Goal: Task Accomplishment & Management: Complete application form

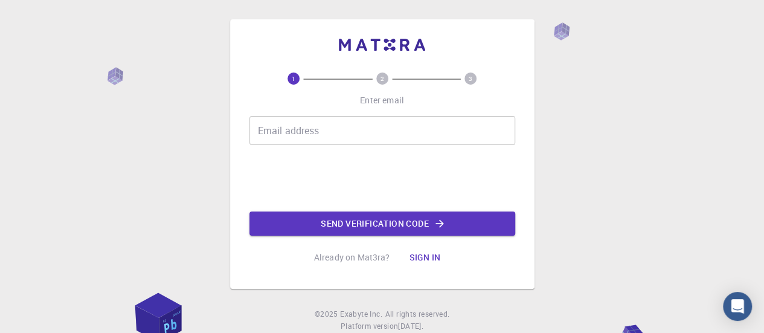
click at [315, 135] on input "Email address" at bounding box center [383, 130] width 266 height 29
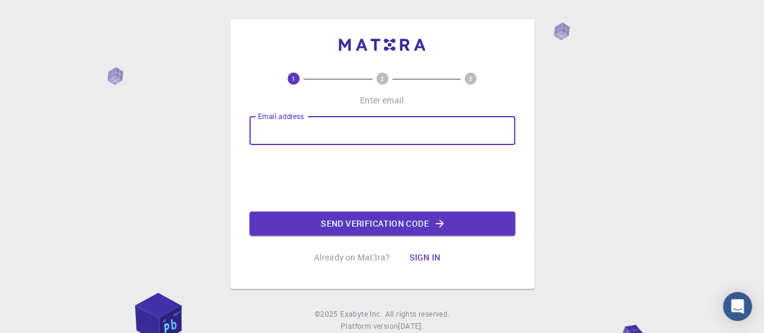
type input "[EMAIL_ADDRESS][DOMAIN_NAME]"
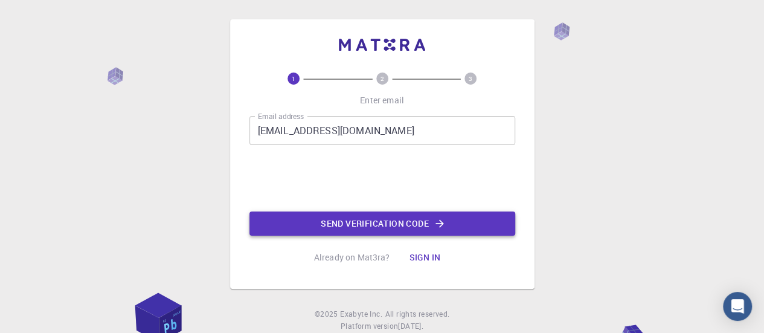
click at [404, 223] on button "Send verification code" at bounding box center [383, 223] width 266 height 24
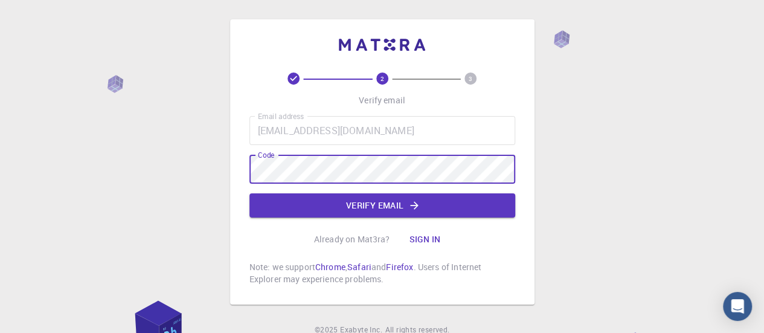
click at [208, 166] on div "2 3 Verify email Email address [EMAIL_ADDRESS][DOMAIN_NAME] Email address Code …" at bounding box center [382, 192] width 764 height 384
click at [334, 199] on button "Verify email" at bounding box center [383, 205] width 266 height 24
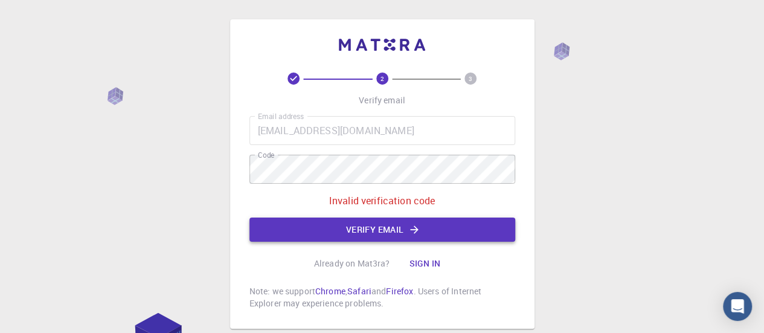
click at [364, 234] on button "Verify email" at bounding box center [383, 230] width 266 height 24
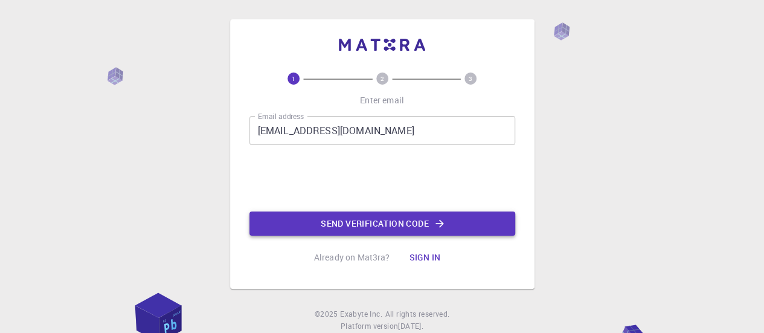
click at [323, 224] on button "Send verification code" at bounding box center [383, 223] width 266 height 24
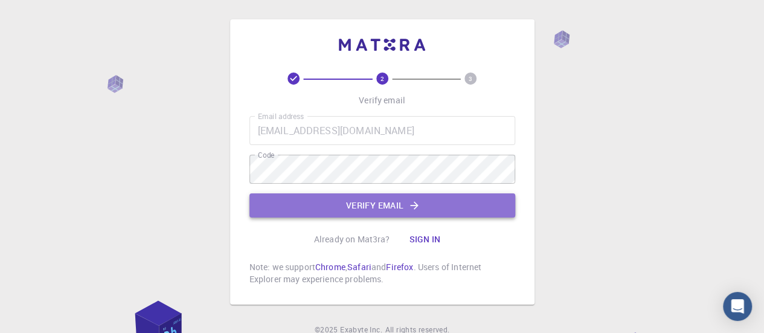
click at [312, 198] on button "Verify email" at bounding box center [383, 205] width 266 height 24
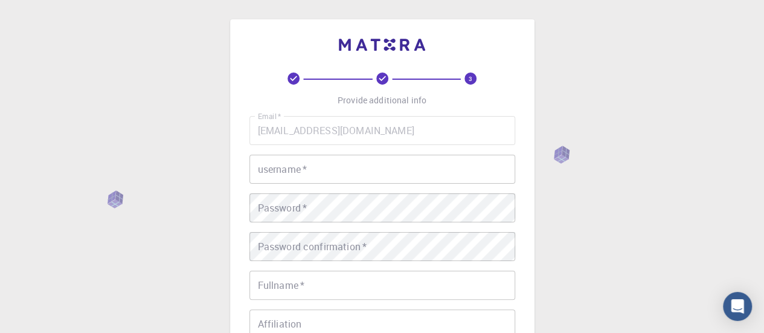
click at [352, 164] on input "username   *" at bounding box center [383, 169] width 266 height 29
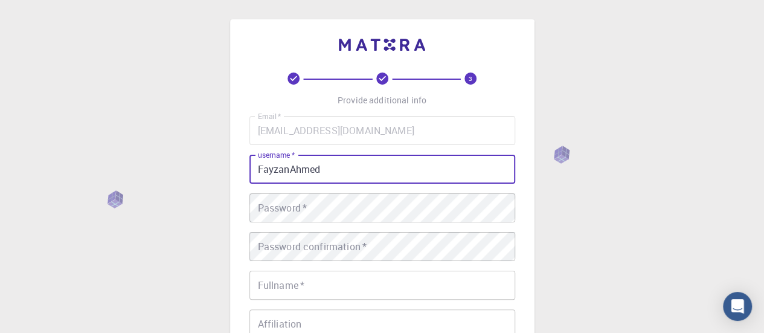
type input "FayzanAhmed"
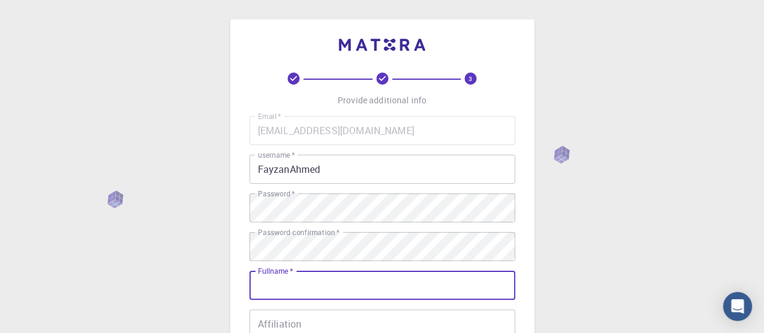
click at [219, 247] on div "3 Provide additional info Email   * [EMAIL_ADDRESS][DOMAIN_NAME] Email   * user…" at bounding box center [382, 307] width 764 height 615
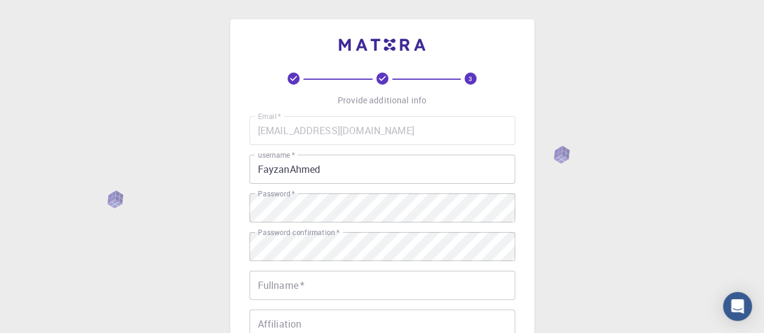
click at [319, 281] on input "Fullname   *" at bounding box center [383, 285] width 266 height 29
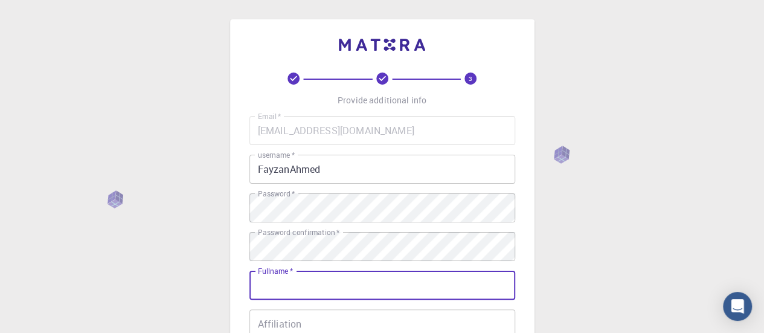
type input "[PERSON_NAME]"
type input "03323279397"
click at [193, 257] on div "3 Provide additional info Email   * [EMAIL_ADDRESS][DOMAIN_NAME] Email   * user…" at bounding box center [382, 307] width 764 height 615
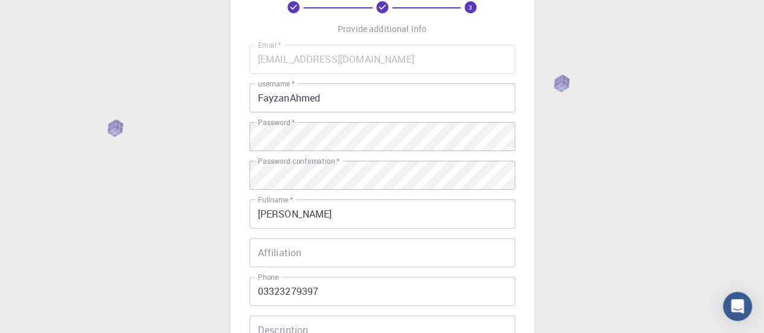
scroll to position [73, 0]
click at [335, 239] on input "Affiliation" at bounding box center [383, 251] width 266 height 29
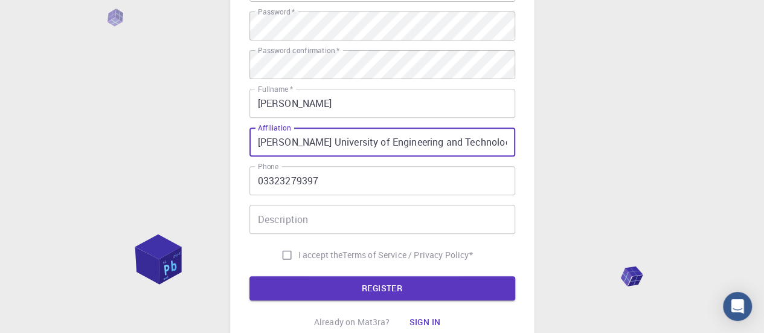
scroll to position [182, 0]
type input "[PERSON_NAME] University of Engineering and Technology"
click at [405, 232] on input "Description" at bounding box center [383, 218] width 266 height 29
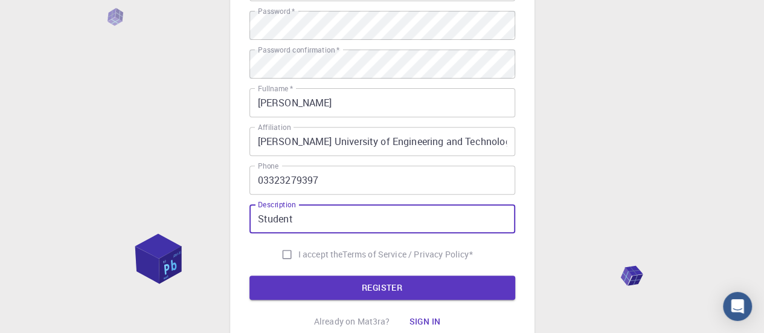
type input "Student"
click at [286, 252] on input "I accept the Terms of Service / Privacy Policy *" at bounding box center [287, 254] width 23 height 23
checkbox input "true"
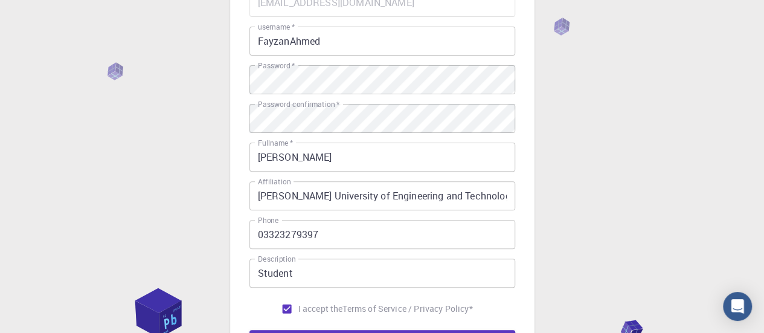
scroll to position [127, 0]
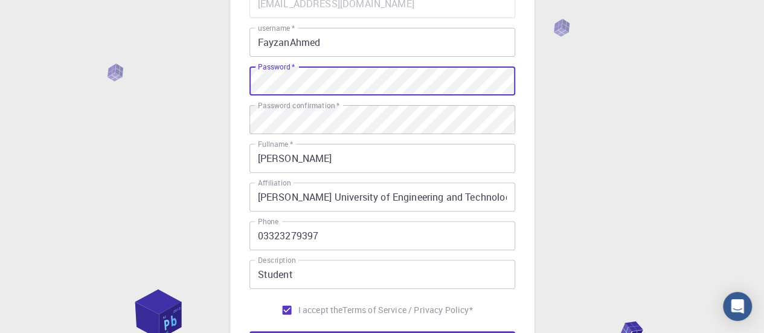
click at [154, 90] on div "3 Provide additional info Email   * [EMAIL_ADDRESS][DOMAIN_NAME] Email   * user…" at bounding box center [382, 180] width 764 height 615
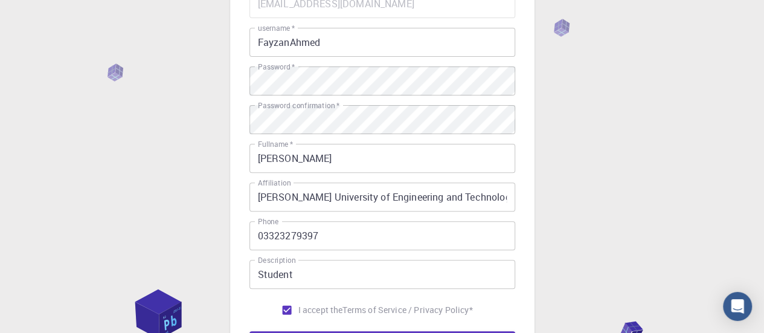
drag, startPoint x: 711, startPoint y: 102, endPoint x: 735, endPoint y: 120, distance: 29.4
click at [711, 102] on div "3 Provide additional info Email   * [EMAIL_ADDRESS][DOMAIN_NAME] Email   * user…" at bounding box center [382, 180] width 764 height 615
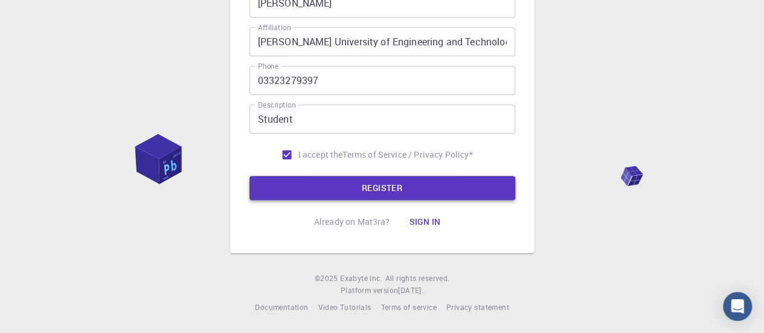
click at [367, 181] on button "REGISTER" at bounding box center [383, 188] width 266 height 24
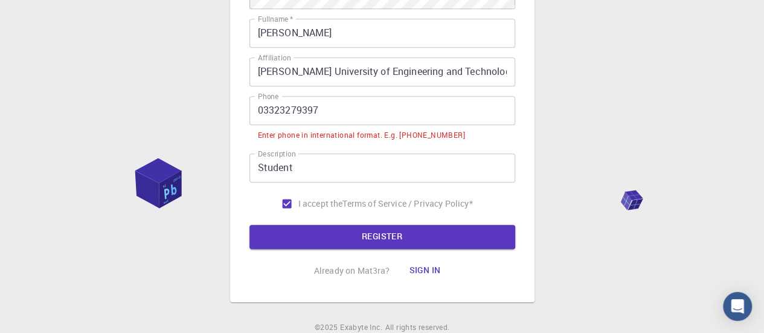
scroll to position [314, 0]
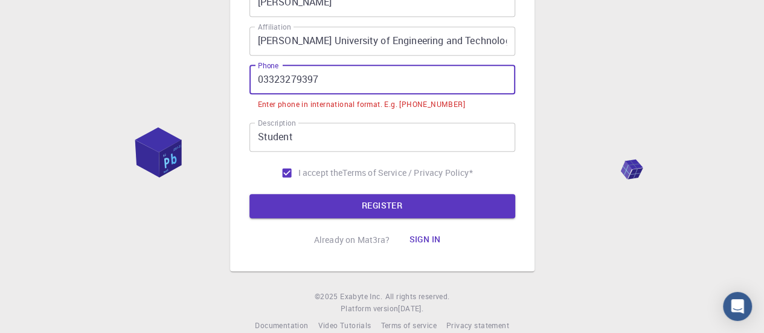
drag, startPoint x: 367, startPoint y: 82, endPoint x: 168, endPoint y: 83, distance: 199.4
click at [168, 83] on div "3 Provide additional info Email   * [EMAIL_ADDRESS][DOMAIN_NAME] Email   * user…" at bounding box center [382, 18] width 764 height 664
click at [322, 71] on input "03323279397" at bounding box center [383, 79] width 266 height 29
click at [224, 90] on div "3 Provide additional info Email   * [EMAIL_ADDRESS][DOMAIN_NAME] Email   * user…" at bounding box center [382, 18] width 764 height 664
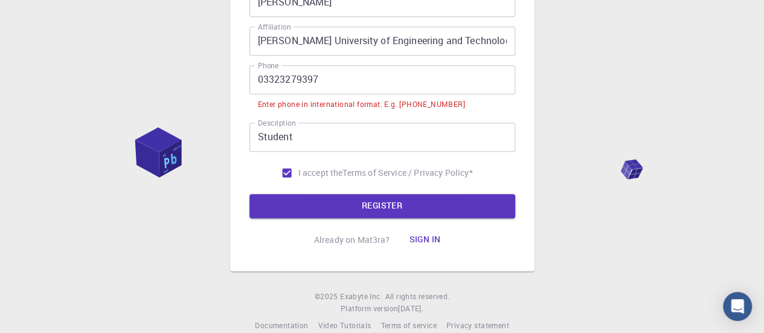
click at [259, 78] on input "03323279397" at bounding box center [383, 79] width 266 height 29
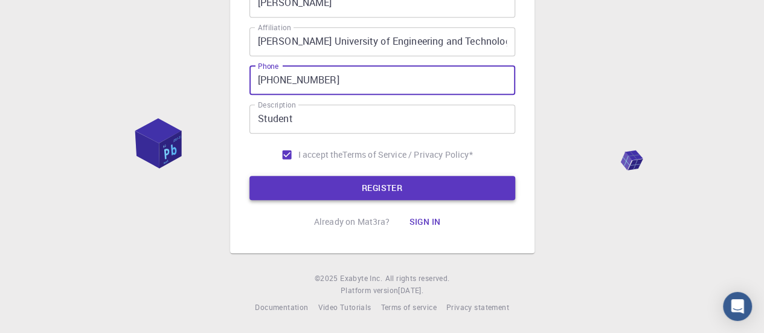
type input "[PHONE_NUMBER]"
click at [340, 176] on button "REGISTER" at bounding box center [383, 188] width 266 height 24
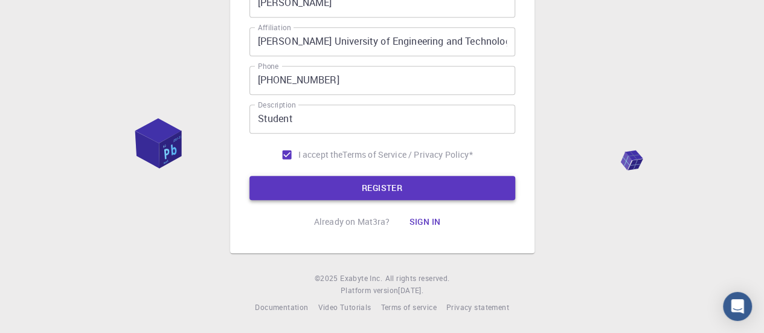
click at [381, 195] on button "REGISTER" at bounding box center [383, 188] width 266 height 24
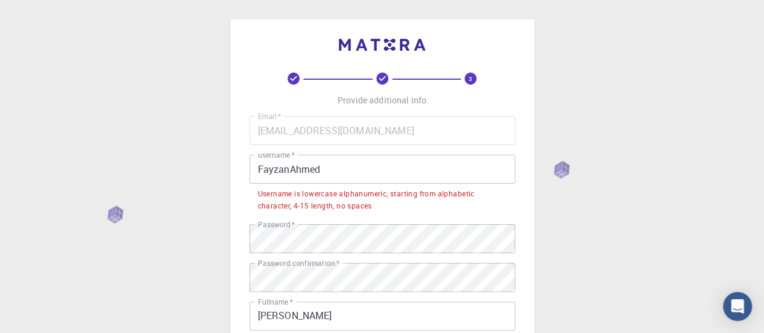
scroll to position [45, 0]
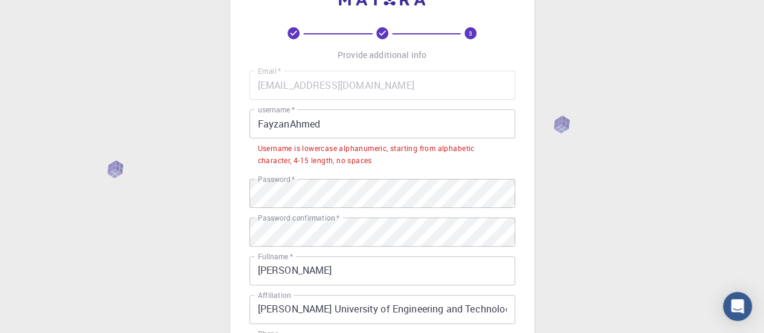
click at [379, 135] on input "FayzanAhmed" at bounding box center [383, 123] width 266 height 29
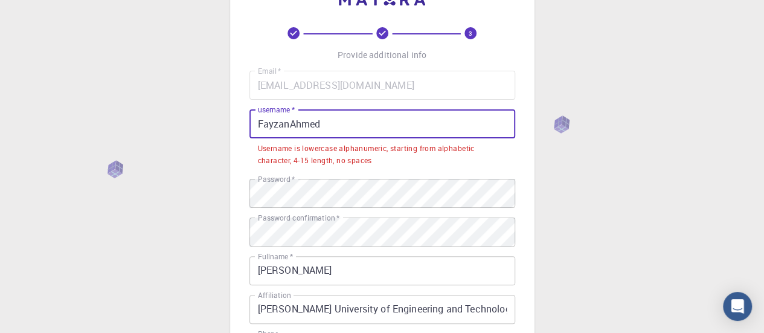
drag, startPoint x: 376, startPoint y: 124, endPoint x: 79, endPoint y: 53, distance: 305.2
click at [58, 73] on div "3 Provide additional info Email   * [EMAIL_ADDRESS][DOMAIN_NAME] Email   * user…" at bounding box center [382, 278] width 764 height 646
click at [363, 123] on input "FayzanAhmed" at bounding box center [383, 123] width 266 height 29
click at [364, 123] on input "FayzanAhmed" at bounding box center [383, 123] width 266 height 29
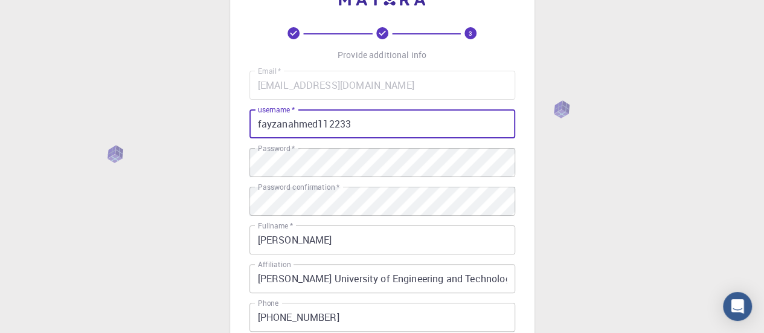
click at [241, 132] on div "3 Provide additional info Email   * [EMAIL_ADDRESS][DOMAIN_NAME] Email   * user…" at bounding box center [382, 232] width 305 height 516
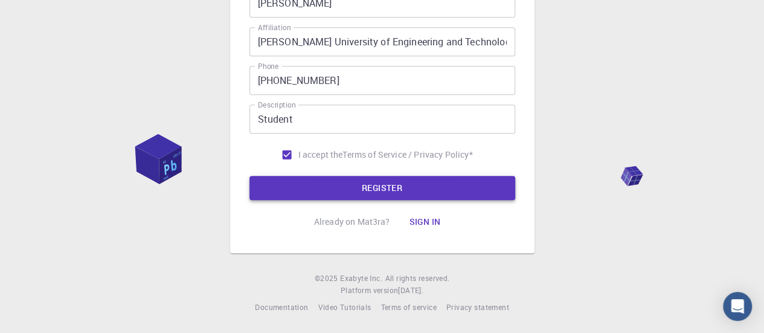
click at [357, 186] on button "REGISTER" at bounding box center [383, 188] width 266 height 24
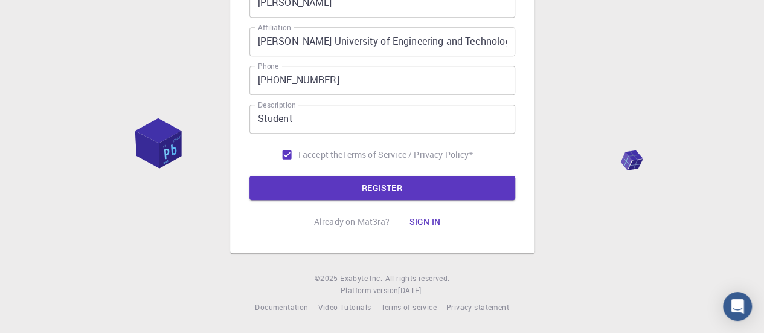
scroll to position [22, 0]
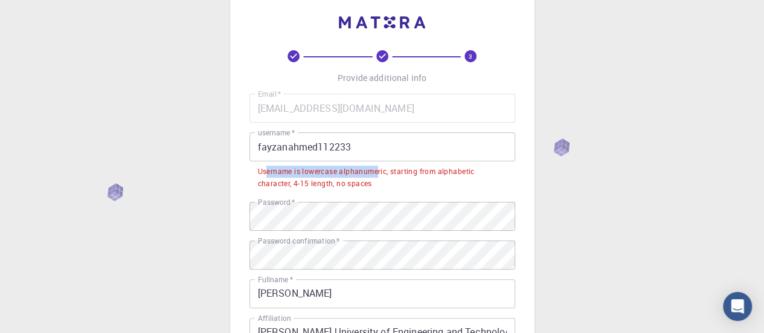
drag, startPoint x: 267, startPoint y: 167, endPoint x: 379, endPoint y: 165, distance: 112.4
click at [379, 166] on div "Username is lowercase alphanumeric, starting from alphabetic character, 4-15 le…" at bounding box center [382, 178] width 249 height 24
click at [316, 166] on div "Username is lowercase alphanumeric, starting from alphabetic character, 4-15 le…" at bounding box center [382, 178] width 249 height 24
click at [258, 147] on input "fayzanahmed112233" at bounding box center [383, 146] width 266 height 29
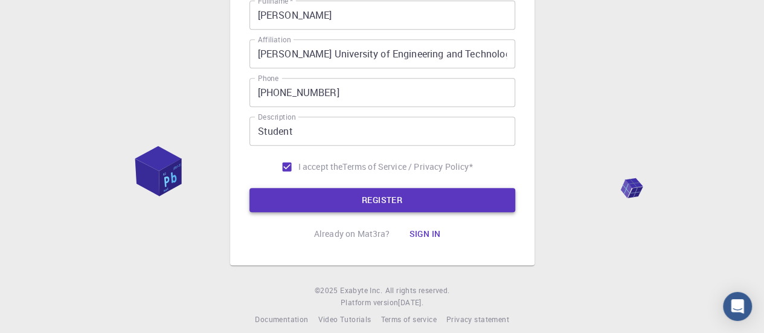
click at [400, 189] on button "REGISTER" at bounding box center [383, 200] width 266 height 24
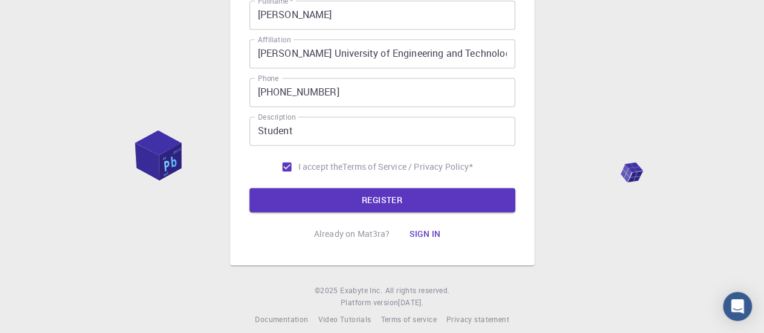
scroll to position [10, 0]
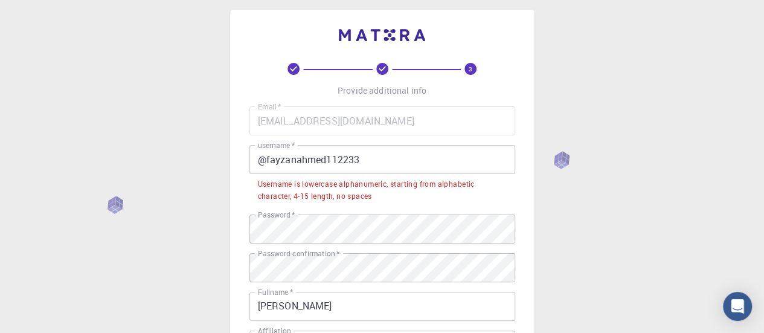
click at [265, 162] on input "@fayzanahmed112233" at bounding box center [383, 159] width 266 height 29
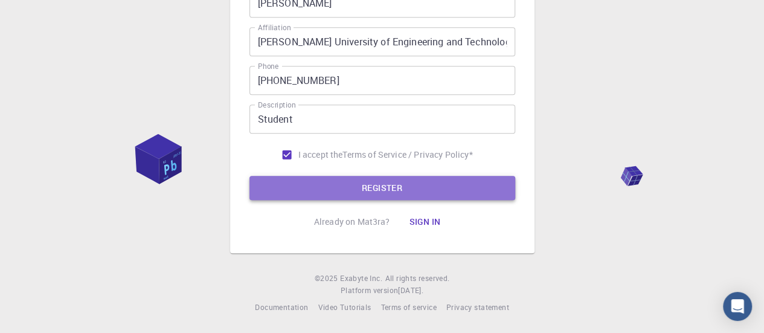
click at [447, 197] on button "REGISTER" at bounding box center [383, 188] width 266 height 24
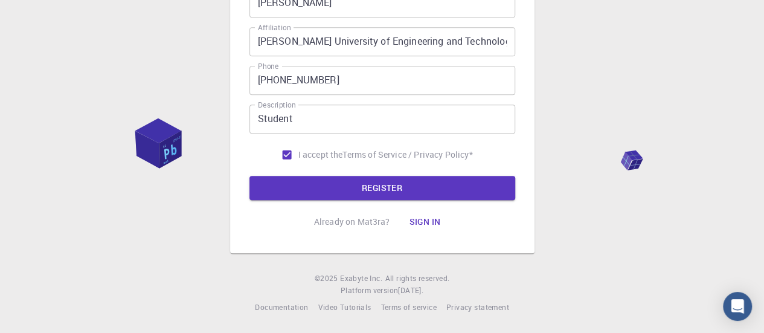
scroll to position [22, 0]
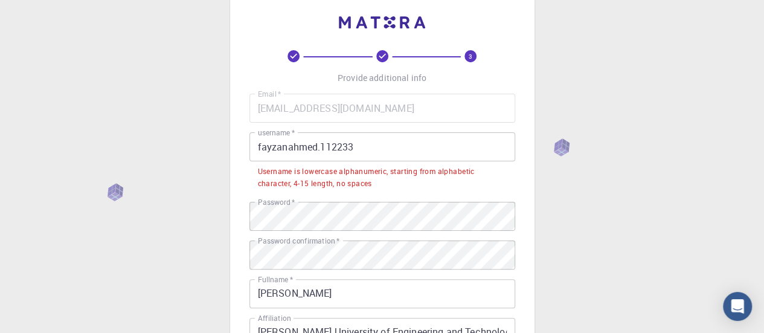
click at [187, 138] on div "3 Provide additional info Email   * silent.klr1456@gmail.com Email   * username…" at bounding box center [382, 301] width 764 height 646
click at [374, 149] on input "fayzanahmed.112233" at bounding box center [383, 146] width 266 height 29
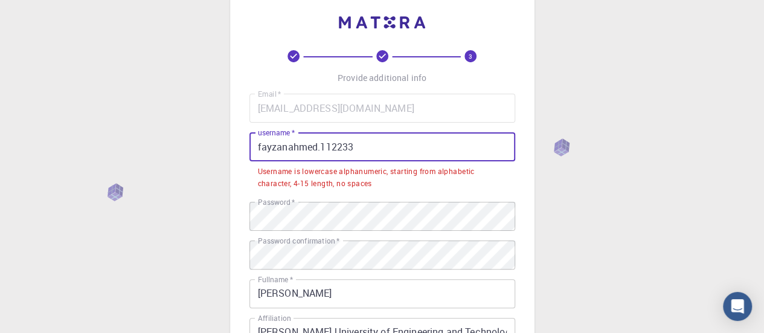
click at [210, 149] on div "3 Provide additional info Email   * silent.klr1456@gmail.com Email   * username…" at bounding box center [382, 301] width 764 height 646
drag, startPoint x: 366, startPoint y: 134, endPoint x: 100, endPoint y: 126, distance: 266.6
click at [100, 126] on div "3 Provide additional info Email   * silent.klr1456@gmail.com Email   * username…" at bounding box center [382, 301] width 764 height 646
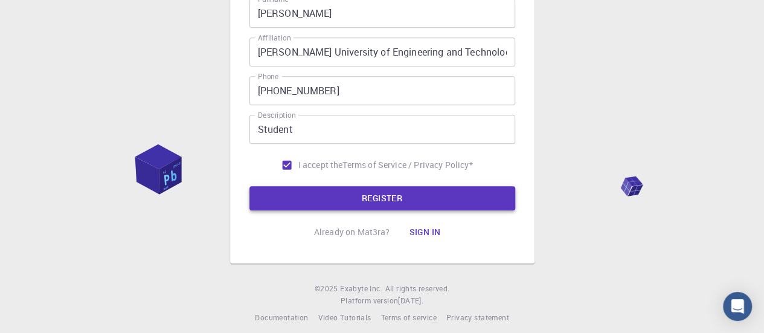
click at [306, 191] on button "REGISTER" at bounding box center [383, 198] width 266 height 24
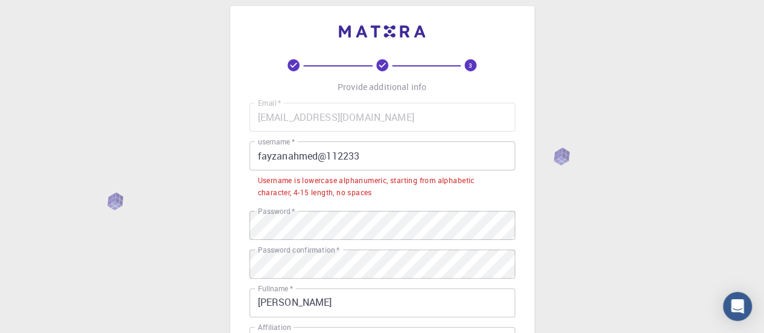
scroll to position [12, 0]
click at [378, 167] on input "fayzanahmed@112233" at bounding box center [383, 157] width 266 height 29
click at [139, 137] on div "3 Provide additional info Email   * silent.klr1456@gmail.com Email   * username…" at bounding box center [382, 311] width 764 height 646
drag, startPoint x: 324, startPoint y: 183, endPoint x: 344, endPoint y: 183, distance: 19.9
click at [344, 183] on div "Username is lowercase alphanumeric, starting from alphabetic character, 4-15 le…" at bounding box center [382, 188] width 249 height 24
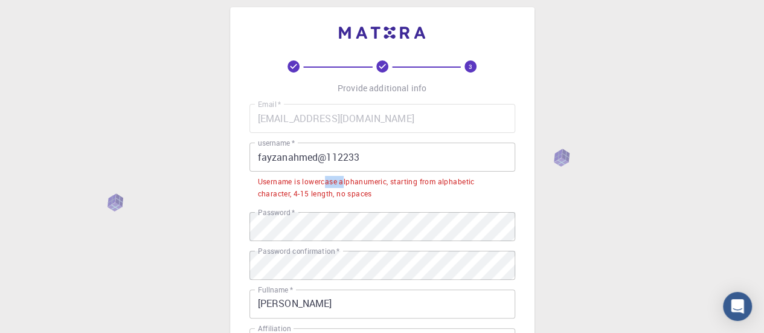
click at [341, 178] on div "Username is lowercase alphanumeric, starting from alphabetic character, 4-15 le…" at bounding box center [382, 188] width 249 height 24
click at [289, 158] on input "fayzanahmed@112233" at bounding box center [383, 157] width 266 height 29
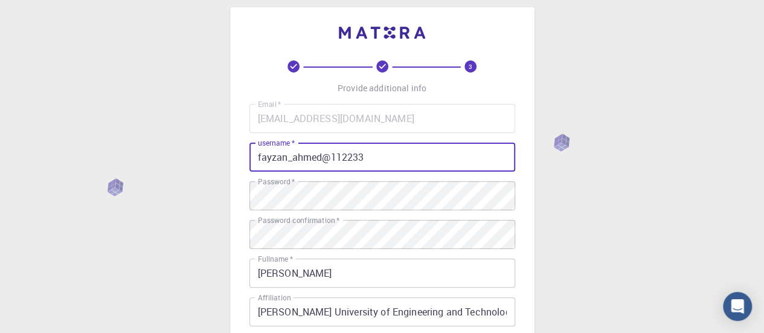
click at [717, 157] on div "3 Provide additional info Email   * silent.klr1456@gmail.com Email   * username…" at bounding box center [382, 295] width 764 height 615
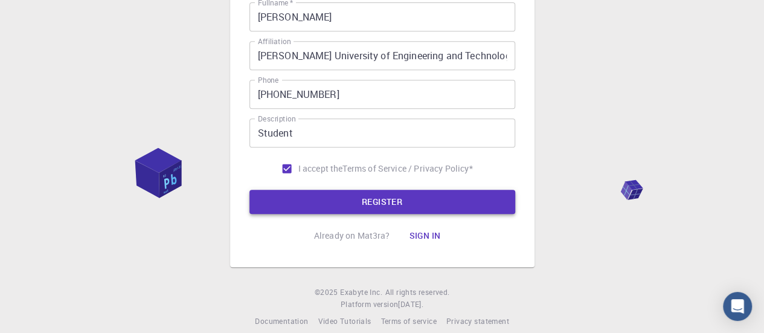
click at [354, 207] on button "REGISTER" at bounding box center [383, 202] width 266 height 24
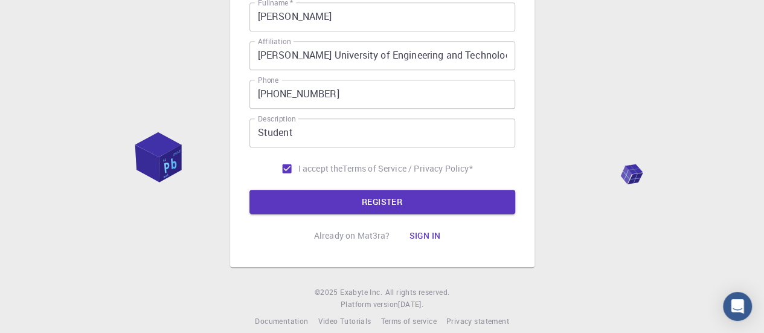
scroll to position [8, 0]
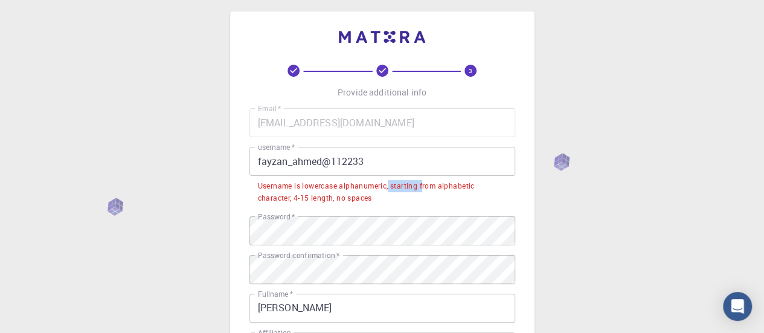
drag, startPoint x: 390, startPoint y: 184, endPoint x: 423, endPoint y: 178, distance: 33.2
click at [423, 178] on li "Username is lowercase alphanumeric, starting from alphabetic character, 4-15 le…" at bounding box center [383, 191] width 266 height 31
click at [414, 190] on div "Username is lowercase alphanumeric, starting from alphabetic character, 4-15 le…" at bounding box center [382, 192] width 249 height 24
click at [383, 153] on input "fayzan_ahmed@112233" at bounding box center [383, 161] width 266 height 29
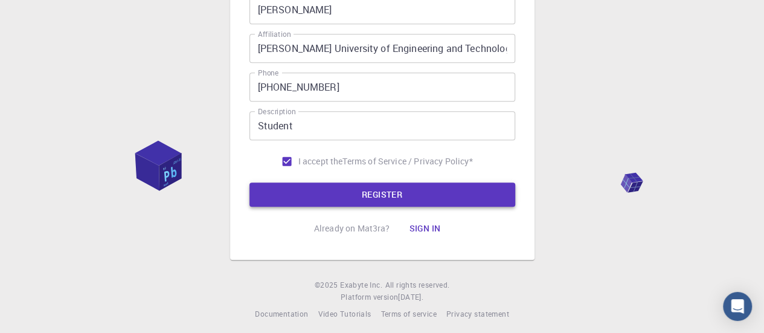
click at [357, 193] on button "REGISTER" at bounding box center [383, 194] width 266 height 24
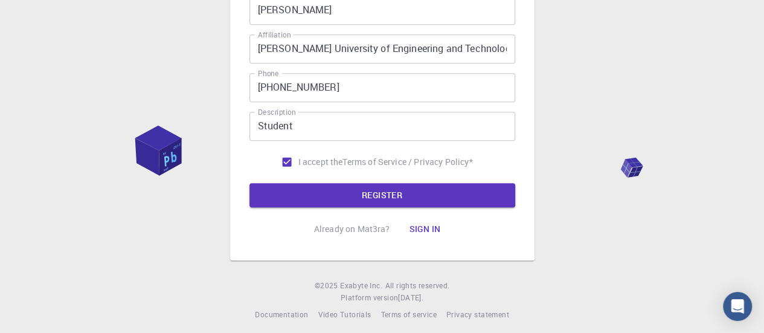
scroll to position [15, 0]
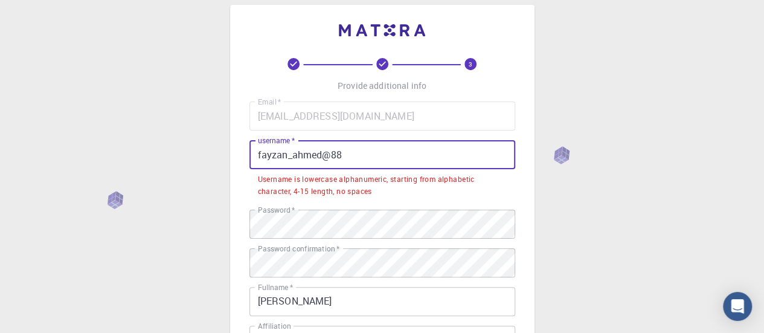
click at [401, 167] on input "fayzan_ahmed@88" at bounding box center [383, 154] width 266 height 29
click at [260, 158] on input "fayzan_ahmed@88" at bounding box center [383, 154] width 266 height 29
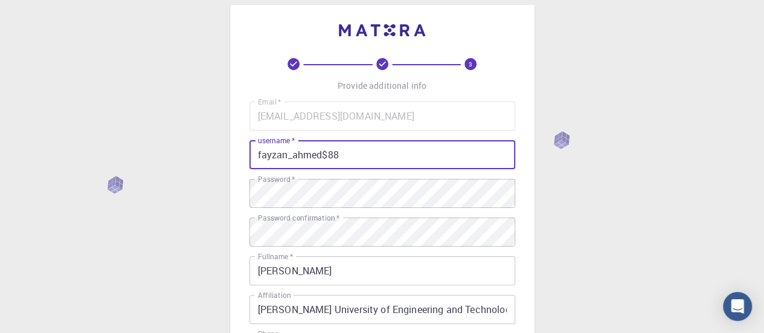
click at [379, 147] on input "fayzan_ahmed$88" at bounding box center [383, 154] width 266 height 29
drag, startPoint x: 322, startPoint y: 160, endPoint x: 330, endPoint y: 158, distance: 8.1
click at [322, 159] on input "fayzan_ahmed$88" at bounding box center [383, 154] width 266 height 29
click at [388, 156] on input "fayzan_ahmed$88" at bounding box center [383, 154] width 266 height 29
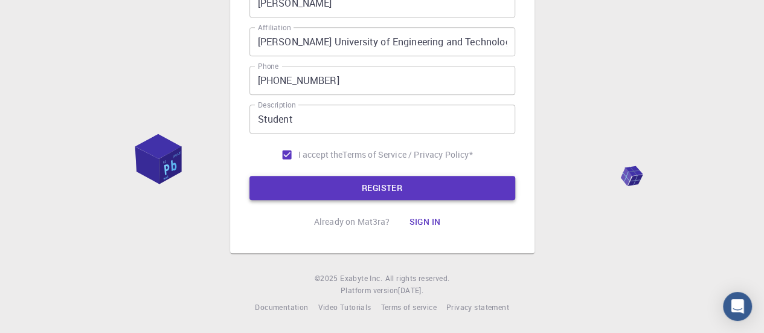
click at [445, 177] on button "REGISTER" at bounding box center [383, 188] width 266 height 24
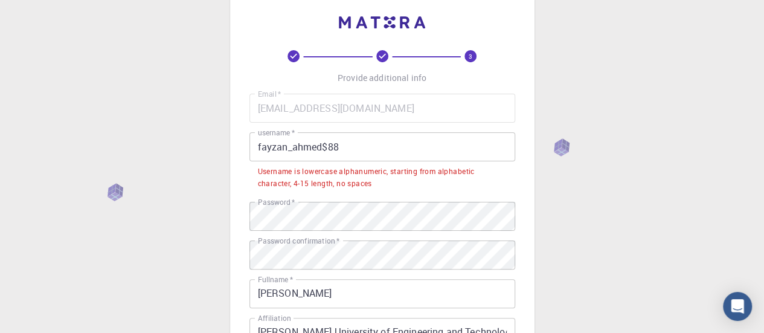
scroll to position [23, 0]
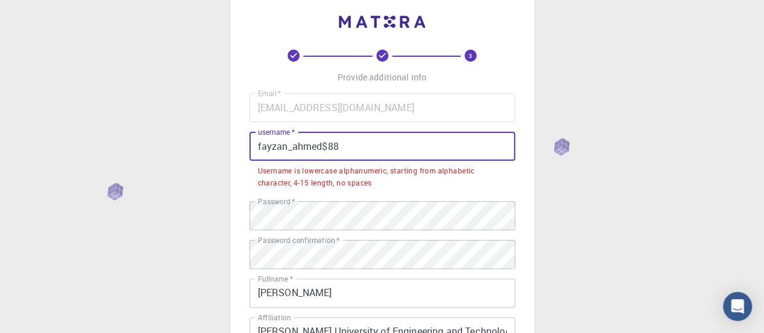
click at [287, 148] on input "fayzan_ahmed$88" at bounding box center [383, 146] width 266 height 29
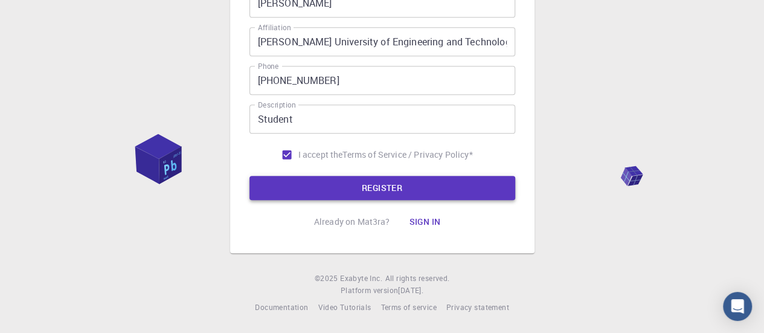
click at [411, 192] on button "REGISTER" at bounding box center [383, 188] width 266 height 24
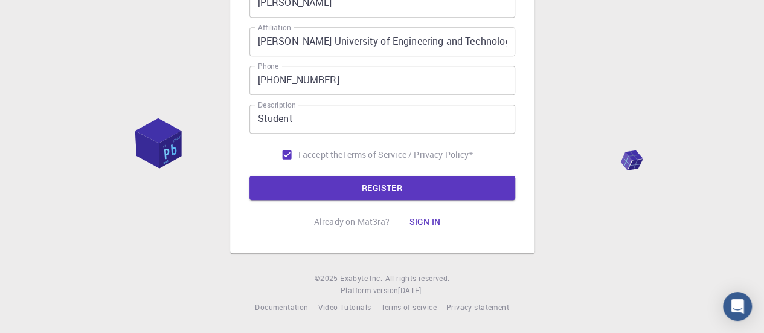
scroll to position [22, 0]
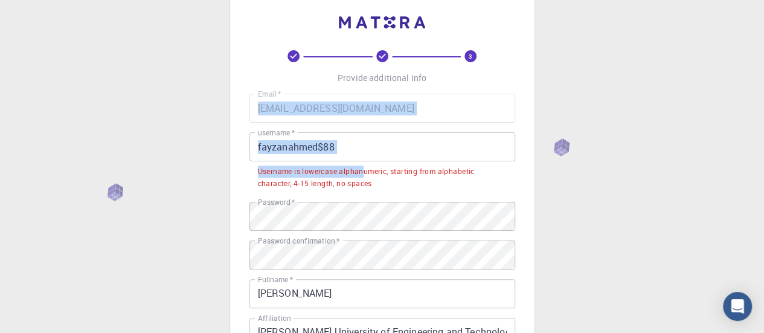
drag, startPoint x: 242, startPoint y: 141, endPoint x: 366, endPoint y: 175, distance: 127.8
click at [366, 175] on div "3 Provide additional info Email   * silent.klr1456@gmail.com Email   * username…" at bounding box center [382, 270] width 305 height 547
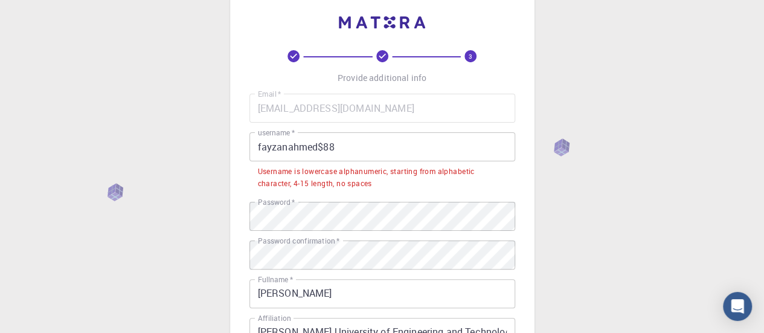
click at [196, 146] on div "3 Provide additional info Email   * silent.klr1456@gmail.com Email   * username…" at bounding box center [382, 301] width 764 height 646
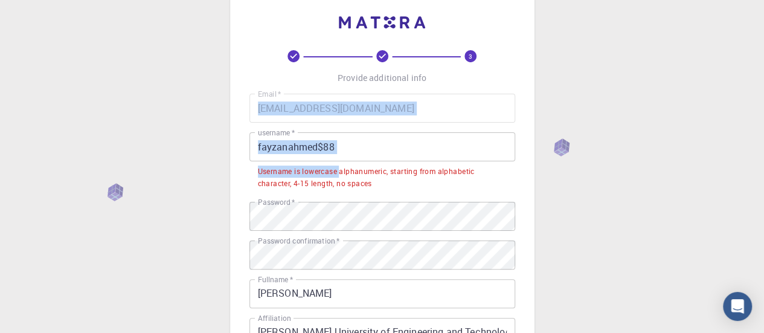
drag, startPoint x: 231, startPoint y: 147, endPoint x: 341, endPoint y: 164, distance: 111.3
click at [341, 164] on div "3 Provide additional info Email   * silent.klr1456@gmail.com Email   * username…" at bounding box center [382, 270] width 305 height 547
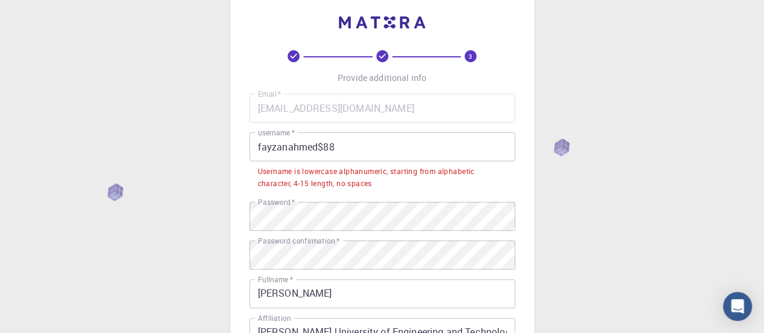
click at [233, 149] on div "3 Provide additional info Email   * silent.klr1456@gmail.com Email   * username…" at bounding box center [382, 270] width 305 height 547
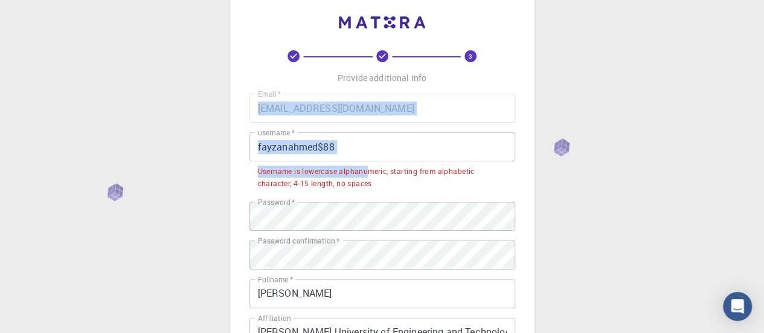
drag, startPoint x: 247, startPoint y: 148, endPoint x: 371, endPoint y: 167, distance: 125.3
click at [371, 167] on div "3 Provide additional info Email   * silent.klr1456@gmail.com Email   * username…" at bounding box center [382, 270] width 305 height 547
click at [264, 146] on input "fayzanahmed$88" at bounding box center [383, 146] width 266 height 29
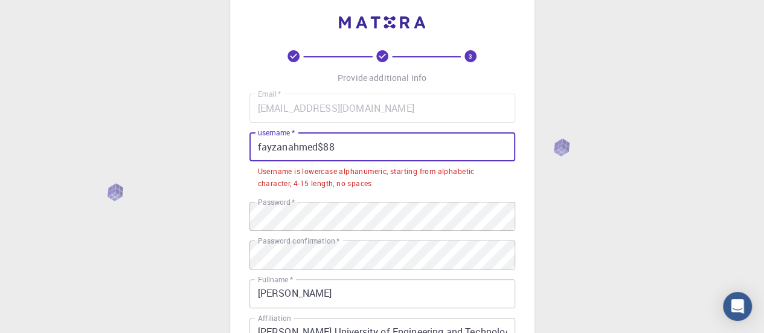
click at [240, 146] on div "3 Provide additional info Email   * silent.klr1456@gmail.com Email   * username…" at bounding box center [382, 270] width 305 height 547
drag, startPoint x: 255, startPoint y: 148, endPoint x: 401, endPoint y: 187, distance: 151.3
click at [401, 187] on div "username   * fayzanahmed$88 username   * Username is lowercase alphanumeric, st…" at bounding box center [383, 162] width 266 height 60
click at [242, 154] on div "3 Provide additional info Email   * silent.klr1456@gmail.com Email   * username…" at bounding box center [382, 270] width 305 height 547
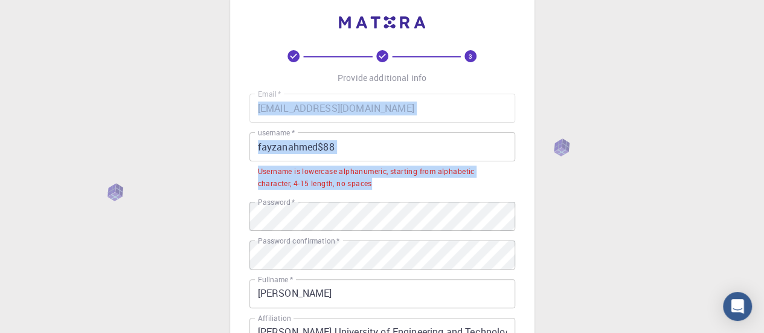
drag, startPoint x: 225, startPoint y: 146, endPoint x: 383, endPoint y: 186, distance: 162.7
click at [383, 186] on div "3 Provide additional info Email   * silent.klr1456@gmail.com Email   * username…" at bounding box center [382, 301] width 764 height 646
copy div "Email   * username   * username   * Username is lowercase alphanumeric, startin…"
click at [383, 141] on input "fayzanahmed$88" at bounding box center [383, 146] width 266 height 29
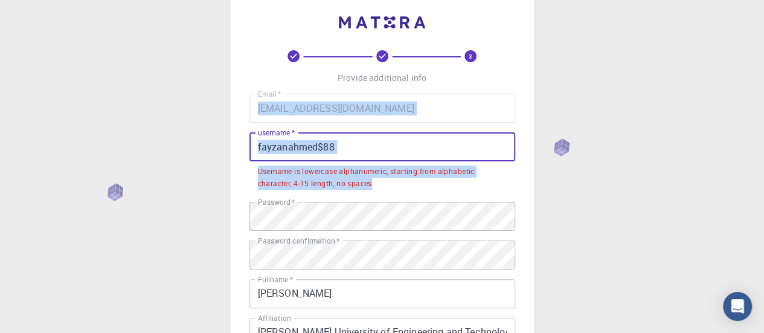
click at [376, 149] on input "fayzanahmed$88" at bounding box center [383, 146] width 266 height 29
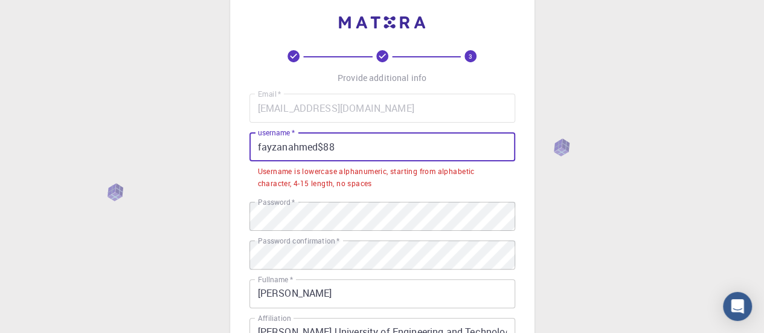
click at [376, 149] on input "fayzanahmed$88" at bounding box center [383, 146] width 266 height 29
paste input "ahmedfayzan"
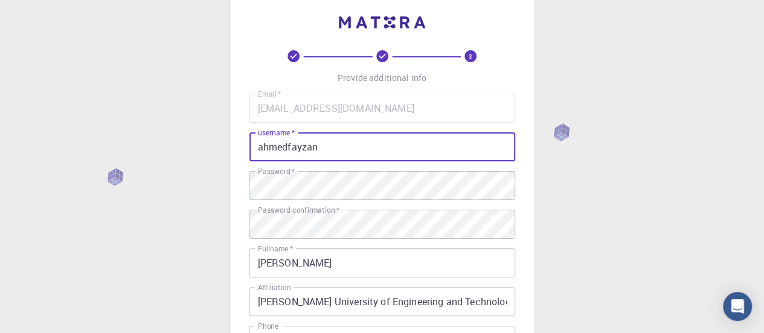
scroll to position [283, 0]
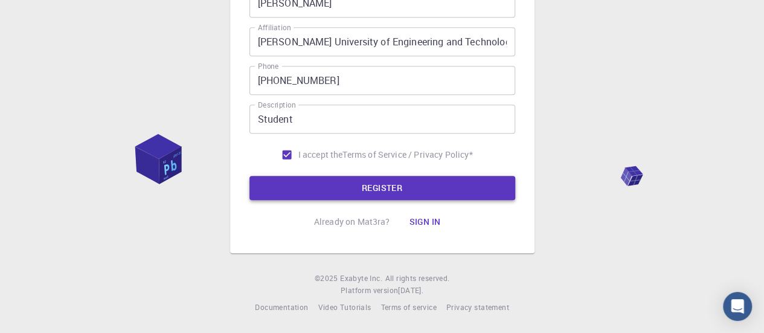
type input "ahmedfayzan"
drag, startPoint x: 349, startPoint y: 186, endPoint x: 353, endPoint y: 181, distance: 6.5
click at [352, 185] on button "REGISTER" at bounding box center [383, 188] width 266 height 24
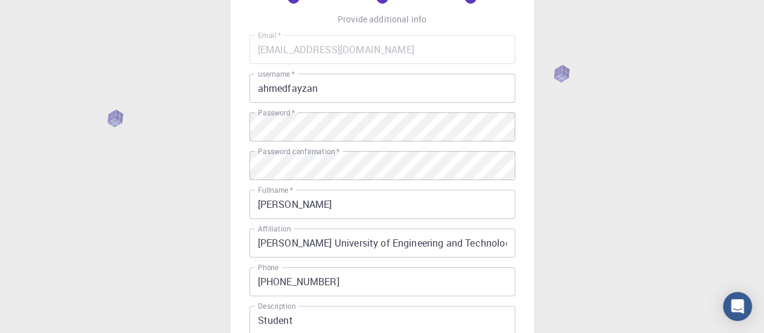
scroll to position [0, 0]
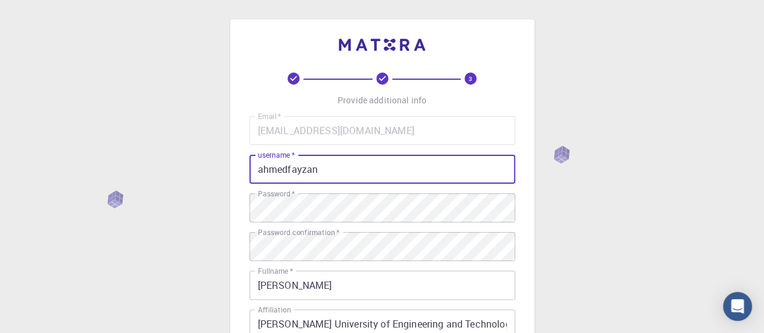
drag, startPoint x: 337, startPoint y: 167, endPoint x: 66, endPoint y: 159, distance: 270.2
click at [66, 159] on div "3 Provide additional info Email   * silent.klr1456@gmail.com Email   * username…" at bounding box center [382, 307] width 764 height 615
drag, startPoint x: 377, startPoint y: 176, endPoint x: 376, endPoint y: 170, distance: 6.2
click at [378, 176] on input "ahmedfayzan" at bounding box center [383, 169] width 266 height 29
click at [376, 169] on input "ahmedfayzan" at bounding box center [383, 169] width 266 height 29
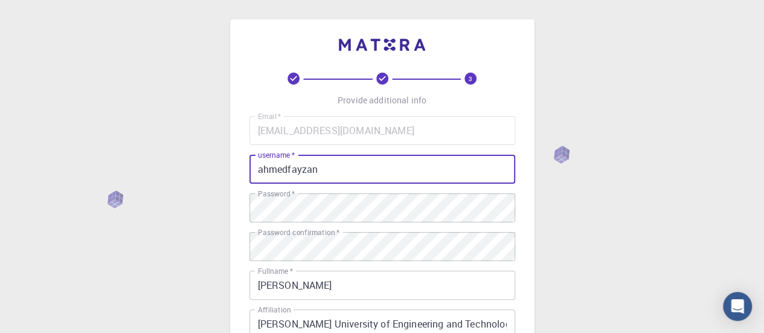
scroll to position [283, 0]
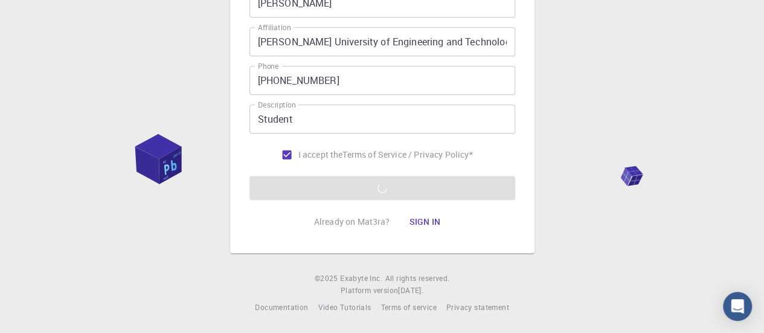
click at [702, 111] on div "3 Provide additional info Email   * silent.klr1456@gmail.com Email   * username…" at bounding box center [382, 25] width 764 height 615
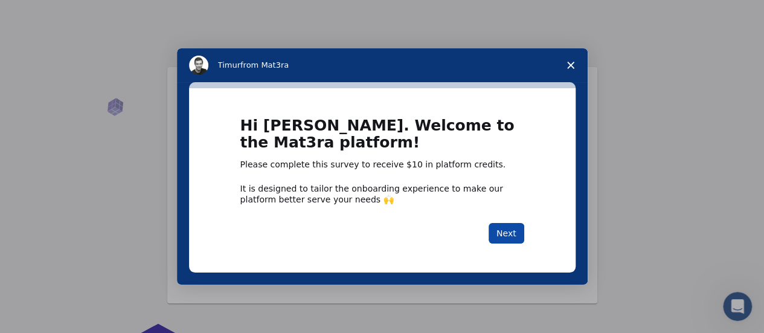
click at [508, 235] on button "Next" at bounding box center [507, 233] width 36 height 21
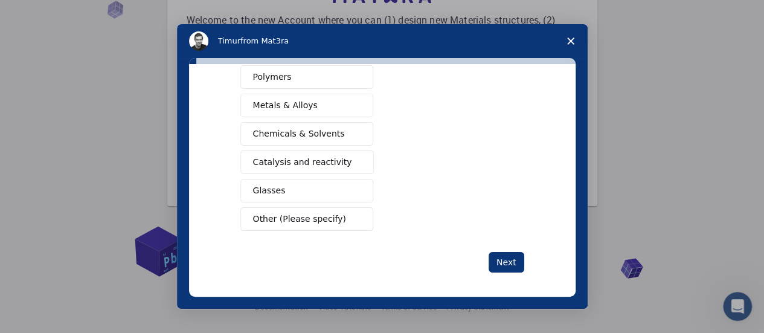
scroll to position [98, 0]
click at [567, 146] on div "What type(s) of materials are you interested in? Semiconductors Solar energy ma…" at bounding box center [382, 180] width 387 height 233
click at [575, 146] on div "What type(s) of materials are you interested in? Semiconductors Solar energy ma…" at bounding box center [382, 180] width 387 height 233
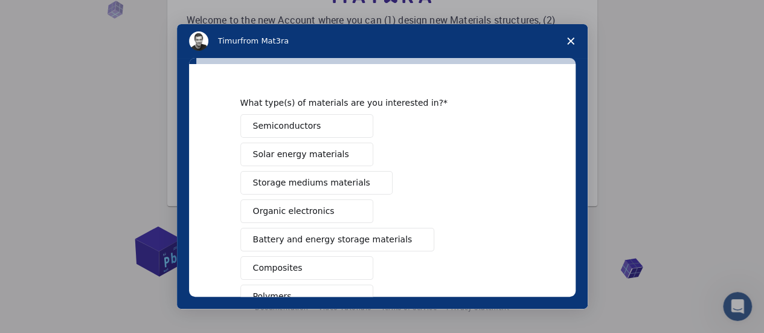
scroll to position [25, 0]
click at [287, 121] on span "Semiconductors" at bounding box center [287, 126] width 68 height 13
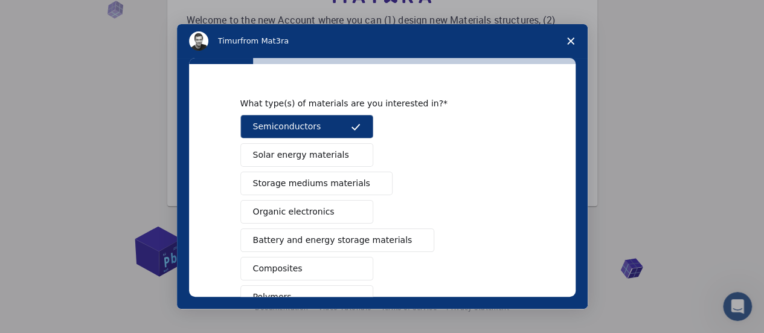
click at [305, 158] on span "Solar energy materials" at bounding box center [301, 155] width 96 height 13
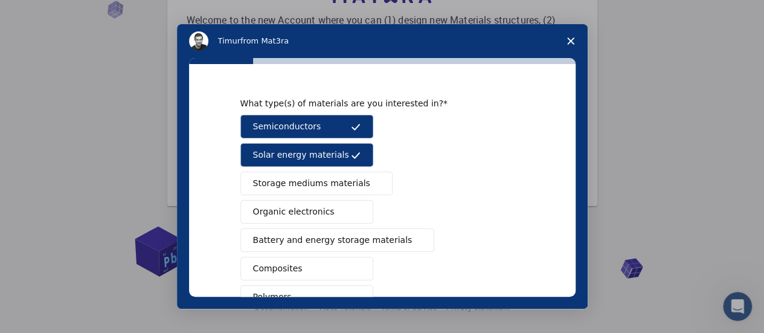
click at [311, 179] on span "Storage mediums materials" at bounding box center [311, 183] width 117 height 13
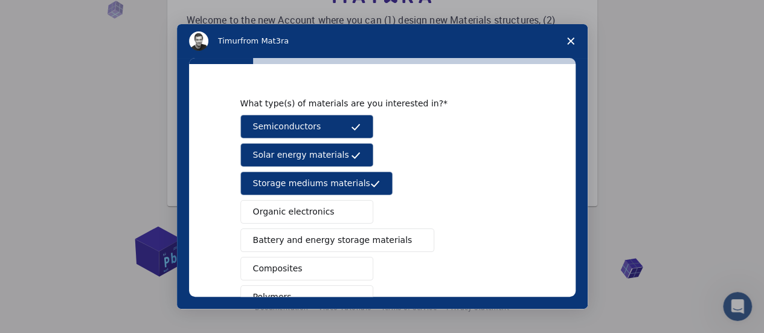
click at [315, 203] on button "Organic electronics" at bounding box center [307, 212] width 133 height 24
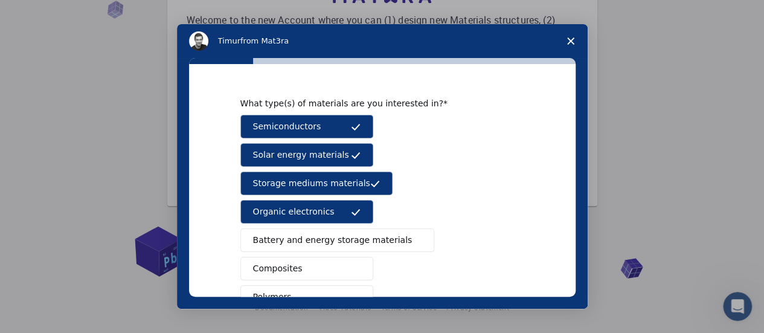
click at [334, 236] on span "Battery and energy storage materials" at bounding box center [333, 240] width 160 height 13
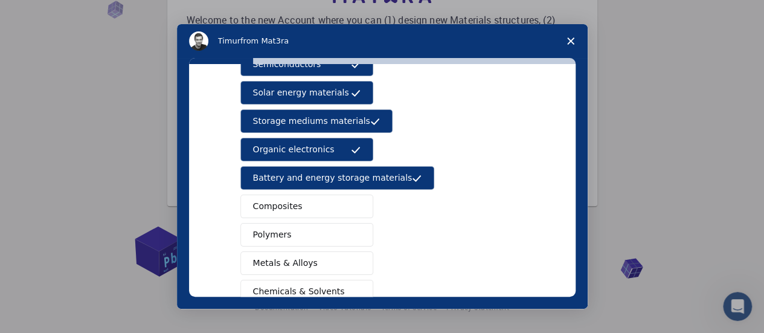
scroll to position [140, 0]
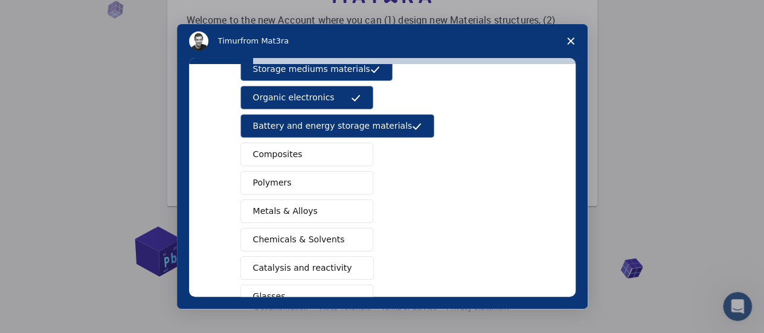
click at [288, 137] on div "Semiconductors Solar energy materials Storage mediums materials Organic electro…" at bounding box center [383, 169] width 284 height 336
click at [285, 156] on span "Composites" at bounding box center [278, 154] width 50 height 13
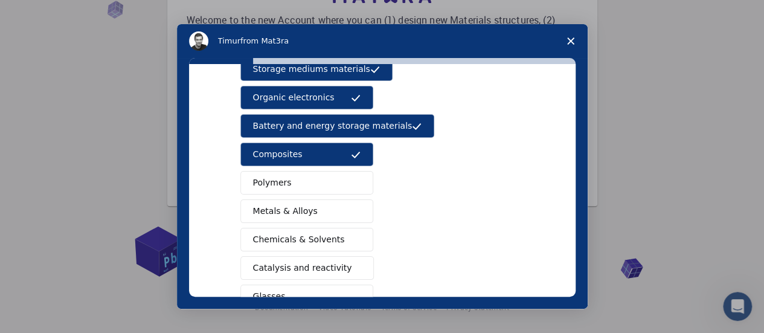
click at [294, 184] on button "Polymers" at bounding box center [307, 183] width 133 height 24
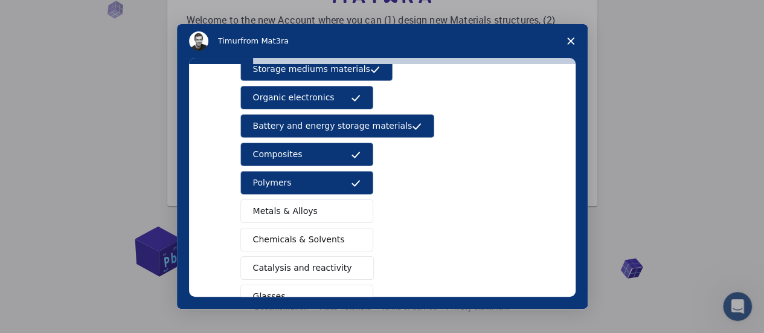
click at [298, 205] on span "Metals & Alloys" at bounding box center [285, 211] width 65 height 13
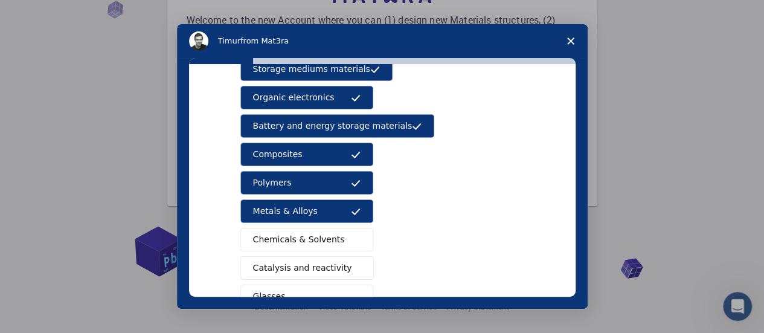
click at [308, 242] on button "Chemicals & Solvents" at bounding box center [307, 240] width 133 height 24
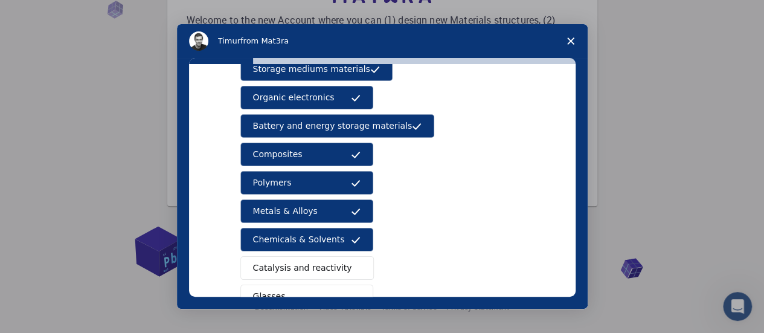
click at [311, 265] on span "Catalysis and reactivity" at bounding box center [302, 268] width 99 height 13
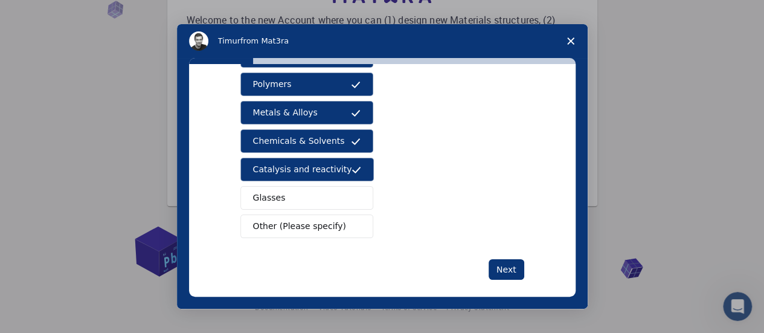
scroll to position [245, 0]
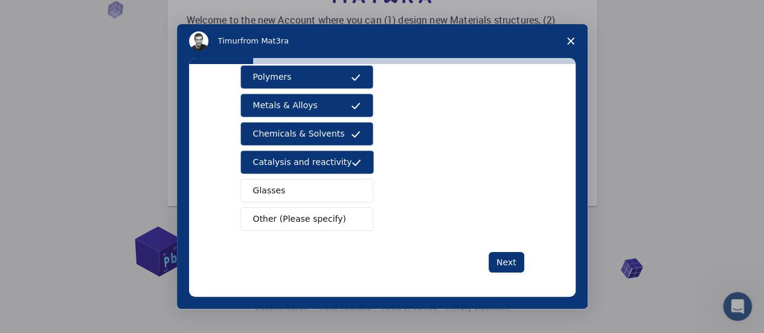
click at [266, 184] on span "Glasses" at bounding box center [269, 190] width 33 height 13
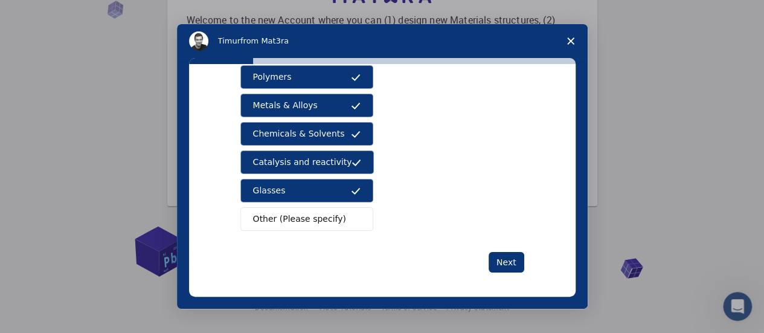
click at [282, 219] on span "Other (Please specify)" at bounding box center [299, 219] width 93 height 13
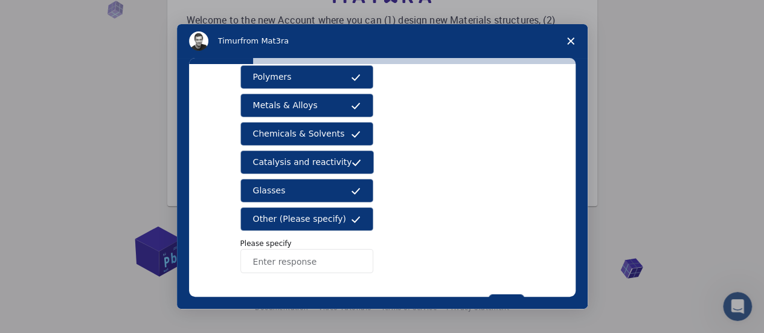
click at [313, 258] on input "Enter response" at bounding box center [307, 261] width 133 height 24
type input "Perovskite"
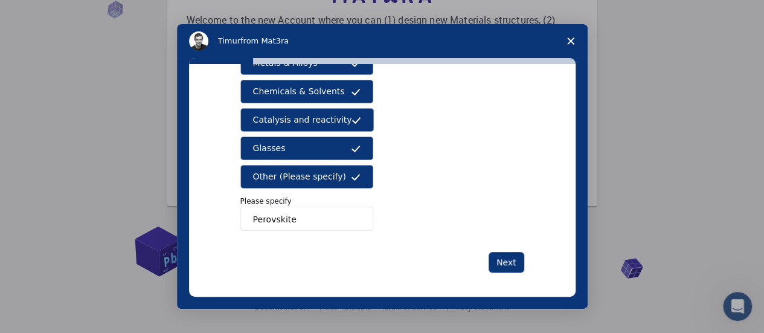
drag, startPoint x: 301, startPoint y: 218, endPoint x: 69, endPoint y: 233, distance: 232.5
click at [69, 233] on div "Timur from Mat3ra What type(s) of materials are you interested in? Semiconducto…" at bounding box center [382, 166] width 764 height 333
click at [233, 219] on div "What type(s) of materials are you interested in? Semiconductors Solar energy ma…" at bounding box center [382, 180] width 387 height 233
click at [233, 218] on div "What type(s) of materials are you interested in? Semiconductors Solar energy ma…" at bounding box center [382, 180] width 387 height 233
click at [265, 215] on input "Perovskite" at bounding box center [307, 219] width 133 height 24
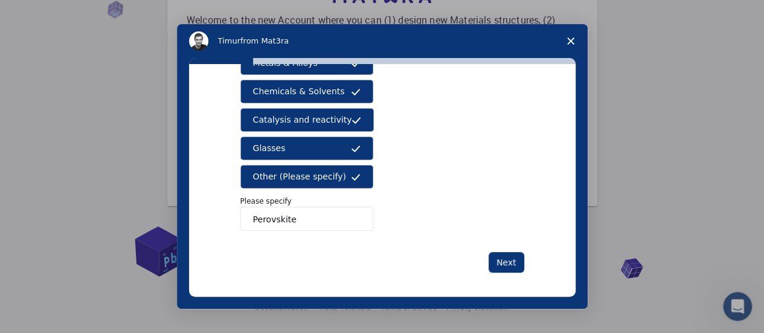
click at [265, 216] on input "Perovskite" at bounding box center [307, 219] width 133 height 24
click at [265, 218] on input "Perovskite" at bounding box center [307, 219] width 133 height 24
click at [265, 217] on input "Perovskite" at bounding box center [307, 219] width 133 height 24
click at [265, 219] on input "Perovskite" at bounding box center [307, 219] width 133 height 24
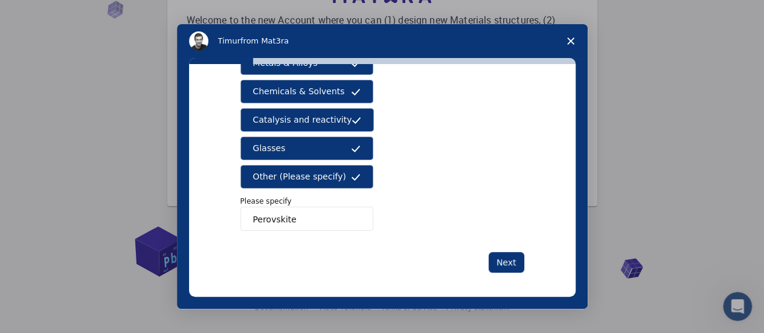
drag, startPoint x: 294, startPoint y: 210, endPoint x: 199, endPoint y: 204, distance: 94.5
click at [199, 204] on div "What type(s) of materials are you interested in? Semiconductors Solar energy ma…" at bounding box center [382, 180] width 387 height 233
click at [254, 216] on input "Perovskite" at bounding box center [307, 219] width 133 height 24
drag, startPoint x: 274, startPoint y: 215, endPoint x: 299, endPoint y: 207, distance: 25.8
click at [299, 207] on input "Perovskite" at bounding box center [307, 219] width 133 height 24
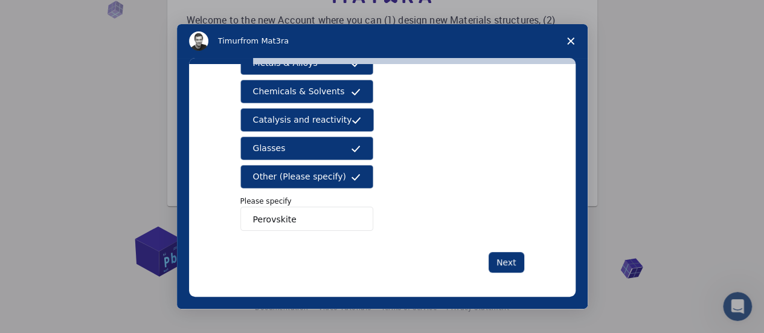
click at [311, 223] on input "Perovskite" at bounding box center [307, 219] width 133 height 24
drag, startPoint x: 311, startPoint y: 223, endPoint x: 224, endPoint y: 209, distance: 88.1
click at [224, 209] on div "What type(s) of materials are you interested in? Semiconductors Solar energy ma…" at bounding box center [382, 180] width 387 height 233
click at [279, 225] on input "Perovskite" at bounding box center [307, 219] width 133 height 24
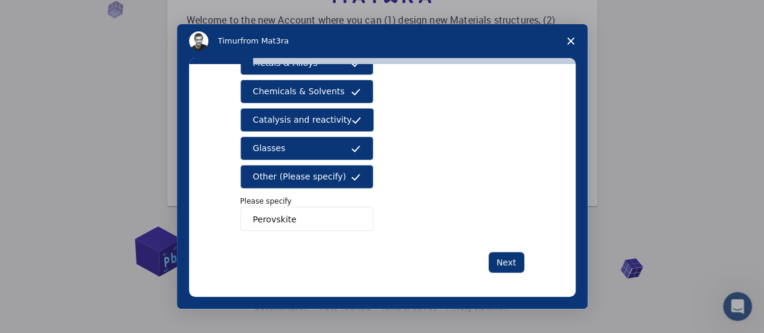
click at [354, 218] on input "Perovskite" at bounding box center [307, 219] width 133 height 24
click at [313, 230] on div "What type(s) of materials are you interested in? Semiconductors Solar energy ma…" at bounding box center [383, 38] width 284 height 467
click at [313, 225] on input "Perovskite" at bounding box center [307, 219] width 133 height 24
click at [312, 224] on input "Perovskite" at bounding box center [307, 219] width 133 height 24
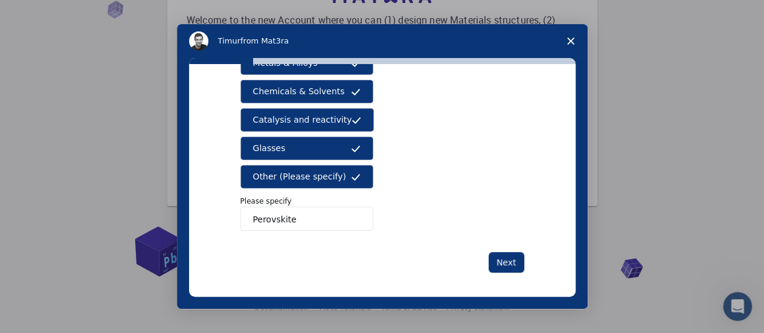
click at [294, 214] on input "Perovskite" at bounding box center [307, 219] width 133 height 24
click at [324, 211] on input "Perovskite" at bounding box center [307, 219] width 133 height 24
click at [324, 212] on input "Perovskite" at bounding box center [307, 219] width 133 height 24
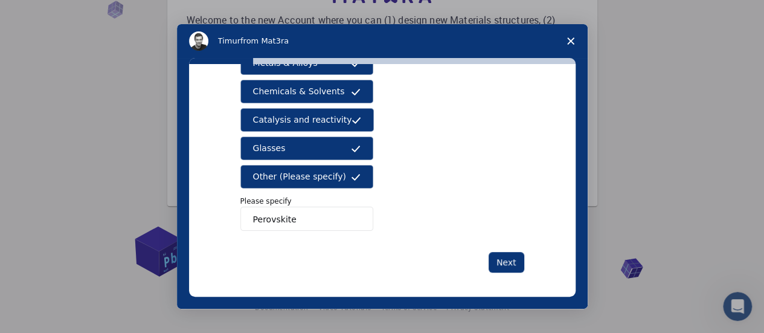
click at [325, 213] on input "Perovskite" at bounding box center [307, 219] width 133 height 24
click at [302, 210] on input "Perovskite" at bounding box center [307, 219] width 133 height 24
click at [303, 208] on input "Perovskite" at bounding box center [307, 219] width 133 height 24
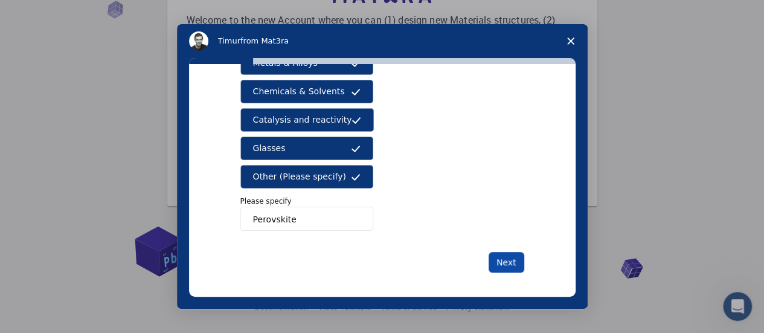
click at [507, 254] on button "Next" at bounding box center [507, 262] width 36 height 21
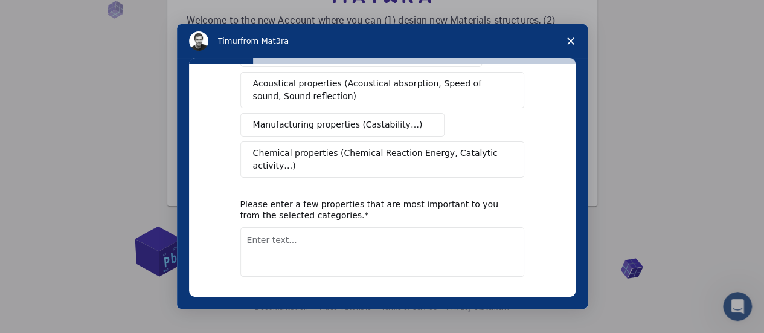
scroll to position [0, 0]
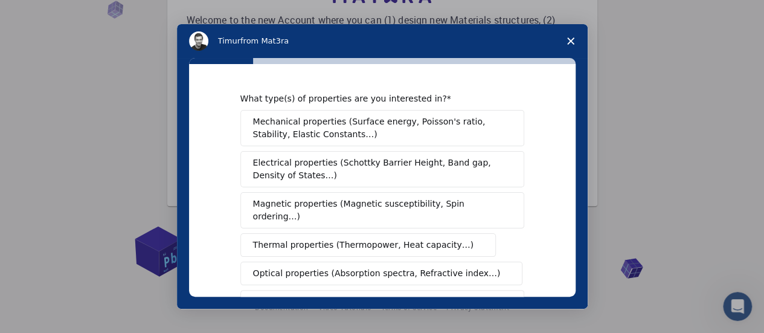
click at [476, 137] on span "Mechanical properties (Surface energy, Poisson's ratio, Stability, Elastic Cons…" at bounding box center [379, 127] width 252 height 25
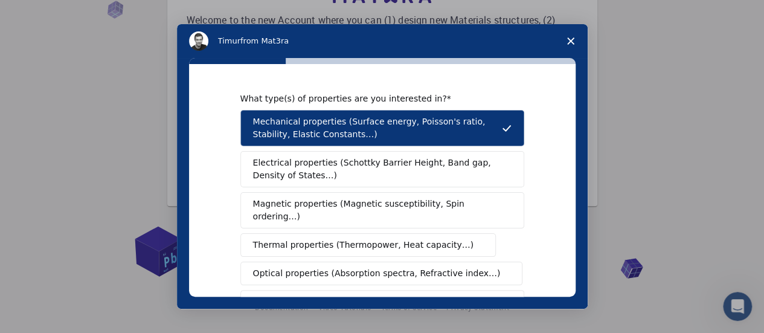
click at [490, 175] on span "Electrical properties (Schottky Barrier Height, Band gap, Density of States…)" at bounding box center [378, 169] width 251 height 25
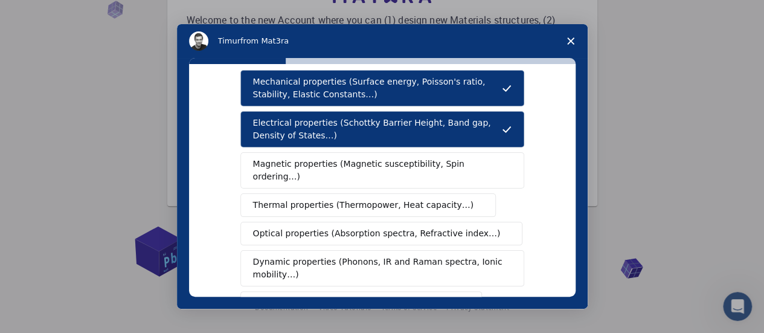
scroll to position [61, 0]
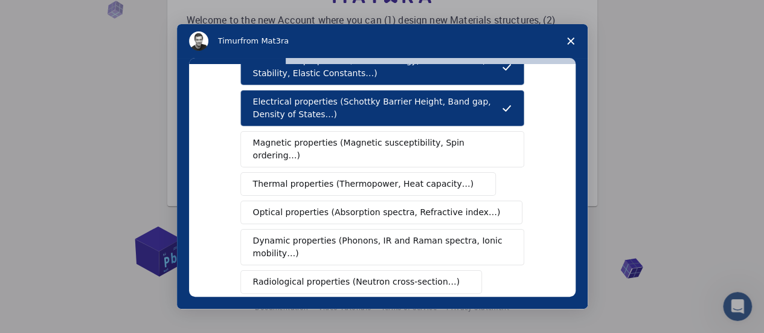
click at [439, 150] on button "Magnetic properties (Magnetic susceptibility, Spin ordering…)" at bounding box center [383, 149] width 284 height 36
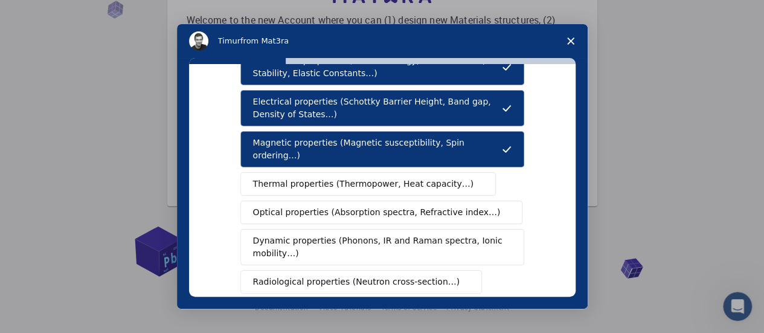
drag, startPoint x: 428, startPoint y: 172, endPoint x: 427, endPoint y: 182, distance: 10.9
click at [428, 178] on span "Thermal properties (Thermopower, Heat capacity…)" at bounding box center [363, 184] width 221 height 13
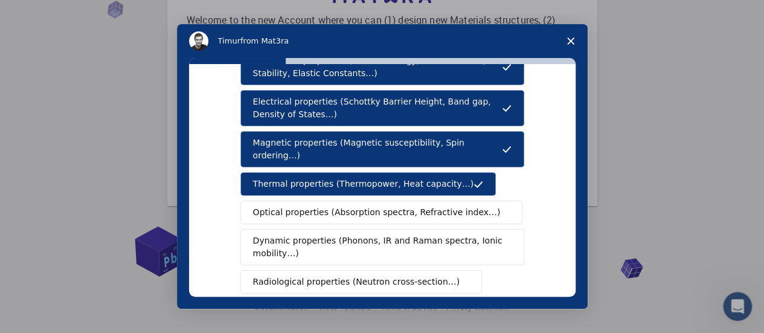
click at [424, 206] on span "Optical properties (Absorption spectra, Refractive index…)" at bounding box center [377, 212] width 248 height 13
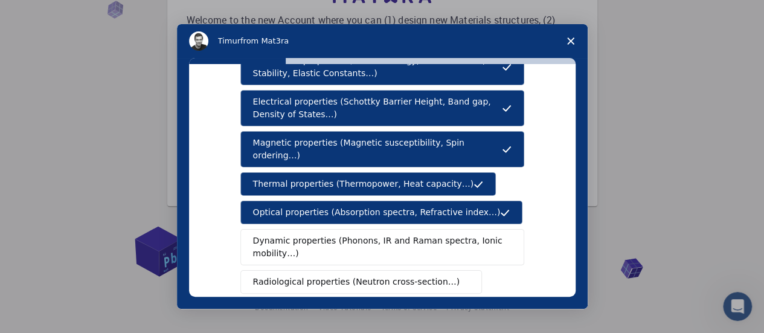
click at [432, 234] on span "Dynamic properties (Phonons, IR and Raman spectra, Ionic mobility…)" at bounding box center [378, 246] width 251 height 25
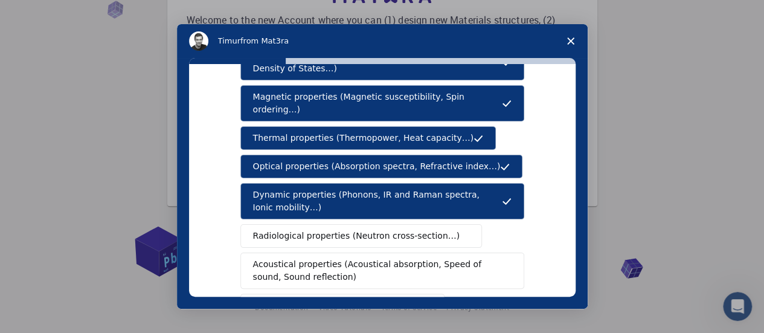
scroll to position [108, 0]
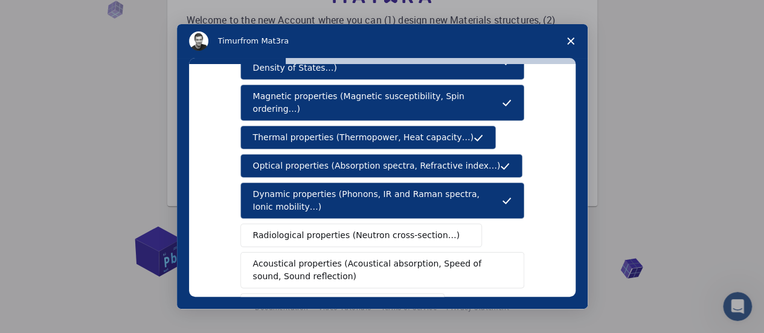
click at [430, 229] on span "Radiological properties (Neutron cross-section…)" at bounding box center [356, 235] width 207 height 13
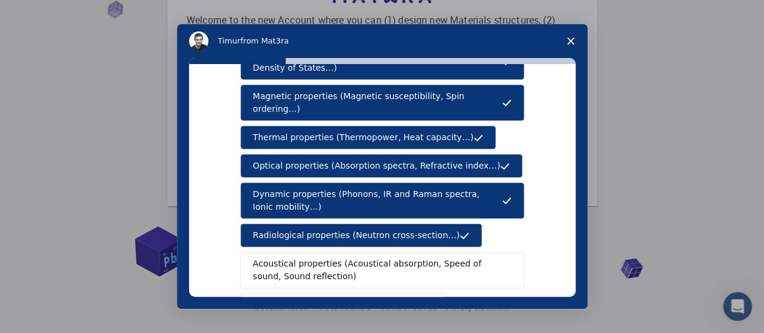
drag, startPoint x: 443, startPoint y: 259, endPoint x: 450, endPoint y: 261, distance: 6.9
click at [444, 259] on span "Acoustical properties (Acoustical absorption, Speed of sound, Sound reflection)" at bounding box center [378, 269] width 251 height 25
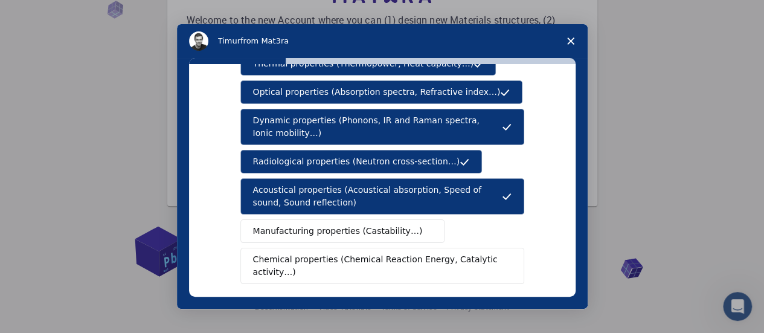
scroll to position [187, 0]
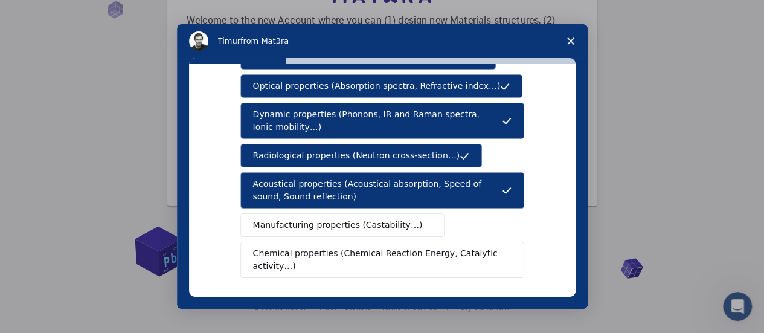
click at [418, 213] on button "Manufacturing properties (Castability…)" at bounding box center [343, 225] width 205 height 24
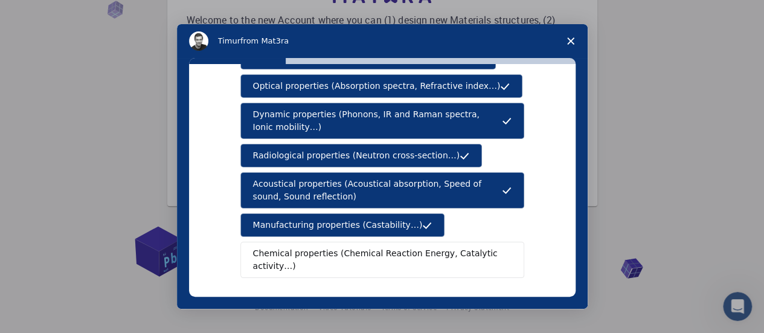
click at [418, 247] on span "Chemical properties (Chemical Reaction Energy, Catalytic activity…)" at bounding box center [378, 259] width 250 height 25
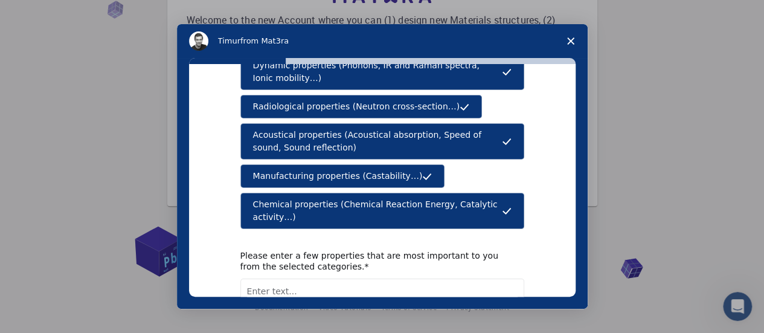
scroll to position [240, 0]
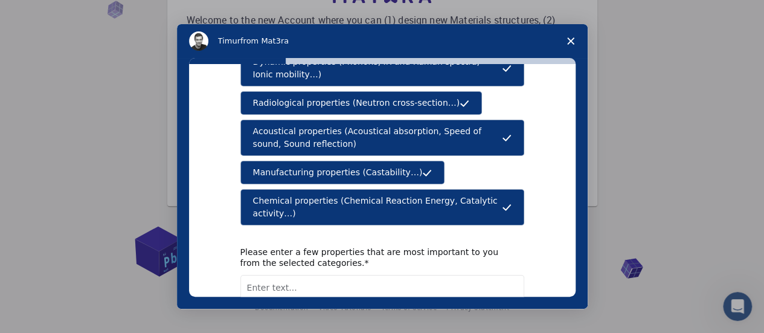
click at [435, 212] on div "What type(s) of properties are you interested in? Mechanical properties (Surfac…" at bounding box center [383, 109] width 284 height 513
click at [391, 247] on div "Please enter a few properties that are most important to you from the selected …" at bounding box center [374, 258] width 266 height 22
click at [422, 247] on div "Please enter a few properties that are most important to you from the selected …" at bounding box center [374, 258] width 266 height 22
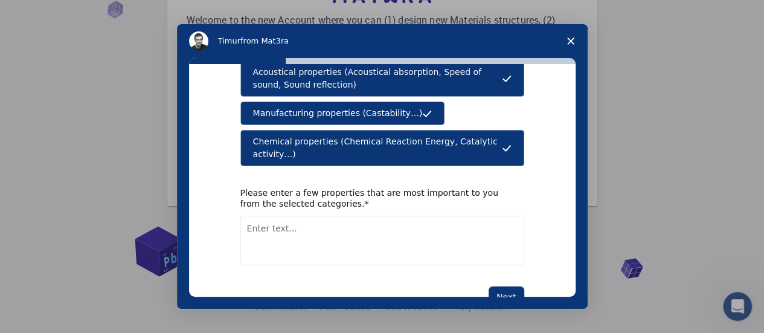
scroll to position [308, 0]
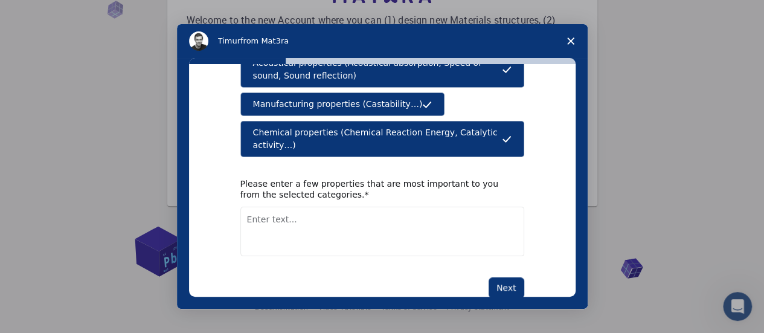
click at [413, 207] on textarea "Enter text..." at bounding box center [383, 232] width 284 height 50
click at [575, 176] on div "What type(s) of properties are you interested in? Mechanical properties (Surfac…" at bounding box center [382, 180] width 387 height 233
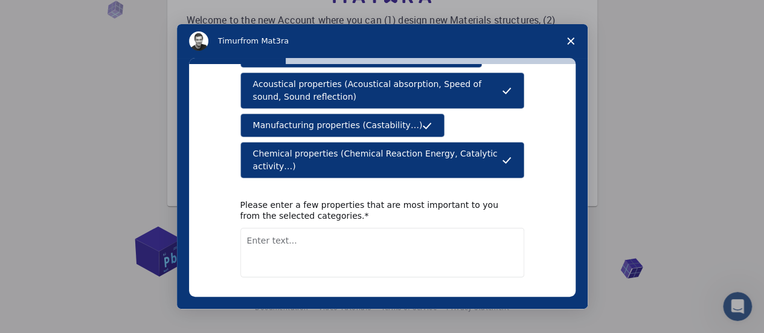
scroll to position [298, 0]
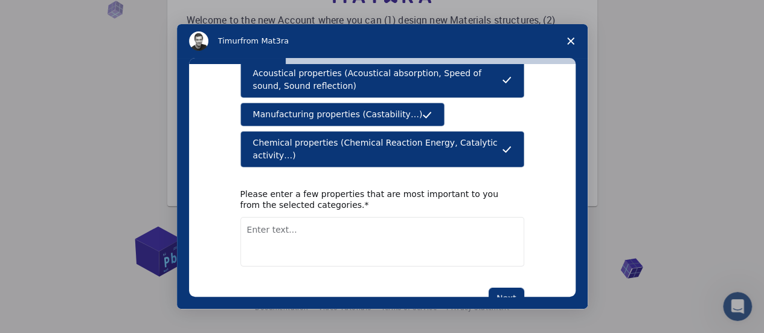
click at [356, 217] on textarea "Enter text..." at bounding box center [383, 242] width 284 height 50
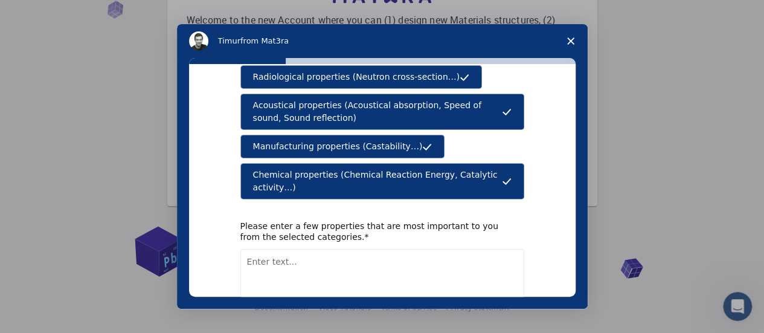
scroll to position [308, 0]
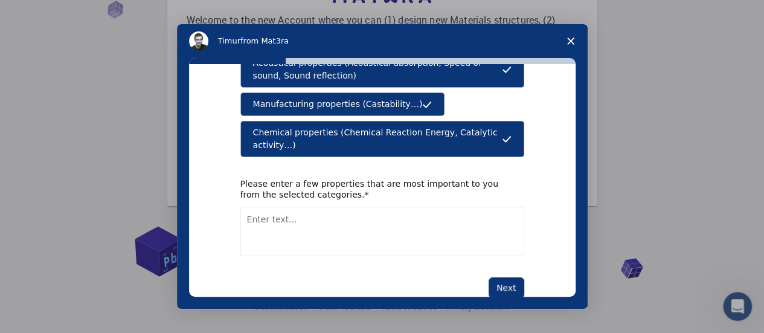
click at [379, 207] on textarea "Enter text..." at bounding box center [383, 232] width 284 height 50
click at [355, 207] on textarea "Enter text..." at bounding box center [383, 232] width 284 height 50
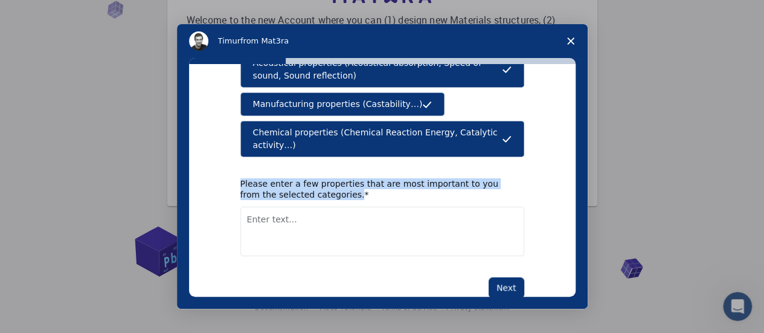
drag, startPoint x: 231, startPoint y: 154, endPoint x: 317, endPoint y: 165, distance: 87.1
click at [317, 165] on div "What type(s) of properties are you interested in? Mechanical properties (Surfac…" at bounding box center [382, 180] width 387 height 233
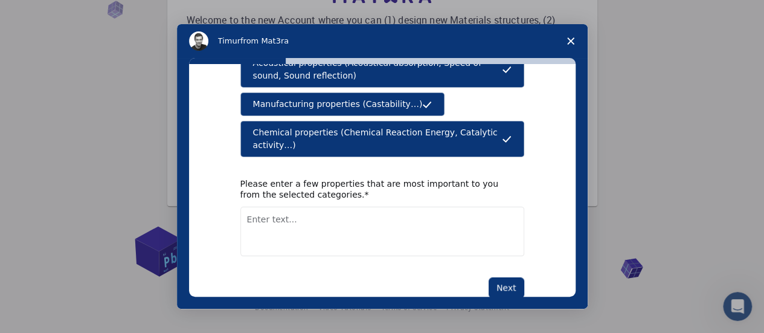
click at [297, 207] on textarea "Enter text..." at bounding box center [383, 232] width 284 height 50
click at [0, 0] on div "mechanical," at bounding box center [0, 0] width 0 height 0
click at [0, 0] on span "magnetic," at bounding box center [0, 0] width 0 height 0
click at [0, 0] on span "properties –" at bounding box center [0, 0] width 0 height 0
click at [441, 207] on textarea "All the properties – mechanical, electrical, magnetic," at bounding box center [383, 232] width 284 height 50
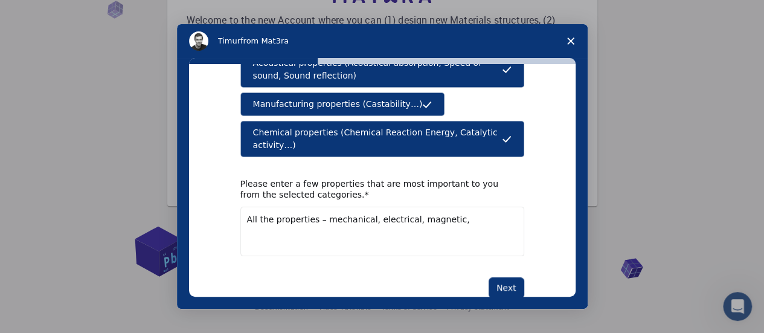
click at [455, 207] on textarea "All the properties – mechanical, electrical, magnetic," at bounding box center [383, 232] width 284 height 50
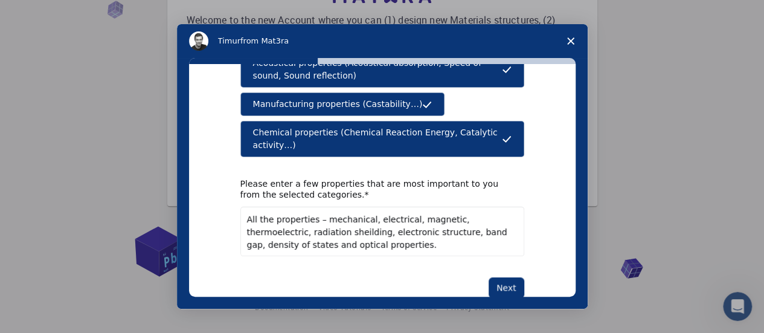
click at [0, 0] on qb-div "Correct the spelling error shielding," at bounding box center [0, 0] width 0 height 0
click at [358, 215] on textarea "All the properties – mechanical, electrical, magnetic, thermoelectric, radiatio…" at bounding box center [383, 232] width 284 height 50
click at [486, 277] on div "Next" at bounding box center [383, 287] width 284 height 21
click at [511, 277] on button "Next" at bounding box center [507, 287] width 36 height 21
click at [314, 216] on textarea "All the properties – mechanical, electrical, magnetic, thermoelectric, radiatio…" at bounding box center [383, 232] width 284 height 50
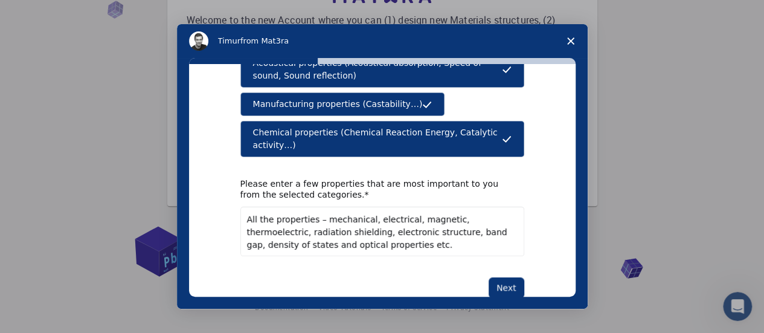
click at [0, 0] on qb-div "Add Punctuation properties ," at bounding box center [0, 0] width 0 height 0
type textarea "All the properties – mechanical, electrical, magnetic, thermoelectric, radiatio…"
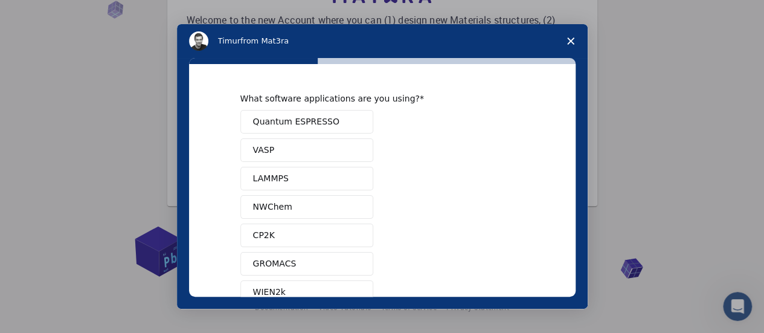
click at [289, 118] on span "Quantum ESPRESSO" at bounding box center [296, 121] width 86 height 13
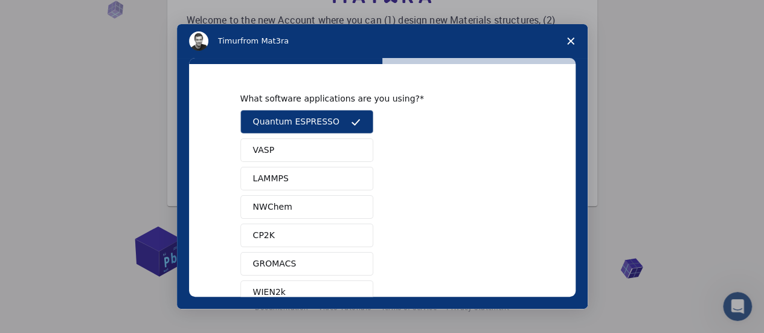
drag, startPoint x: 575, startPoint y: 111, endPoint x: 578, endPoint y: 129, distance: 18.9
click at [578, 129] on div "What software applications are you using? Quantum ESPRESSO VASP LAMMPS NWChem C…" at bounding box center [382, 183] width 411 height 251
click at [575, 164] on div "What software applications are you using? Quantum ESPRESSO VASP LAMMPS NWChem C…" at bounding box center [382, 180] width 387 height 233
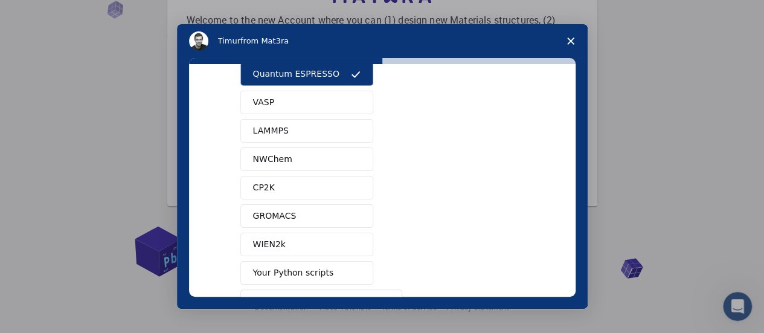
scroll to position [50, 0]
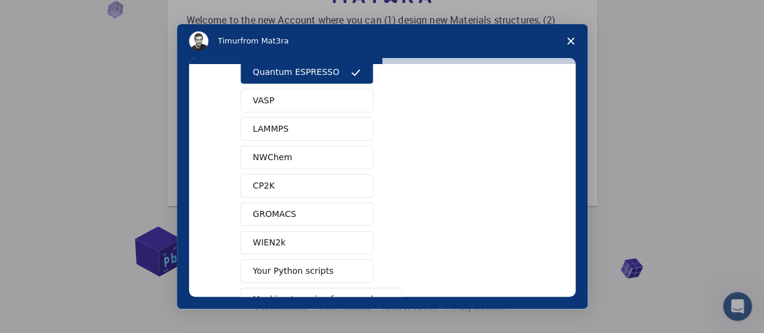
click at [332, 234] on button "WIEN2k" at bounding box center [307, 243] width 133 height 24
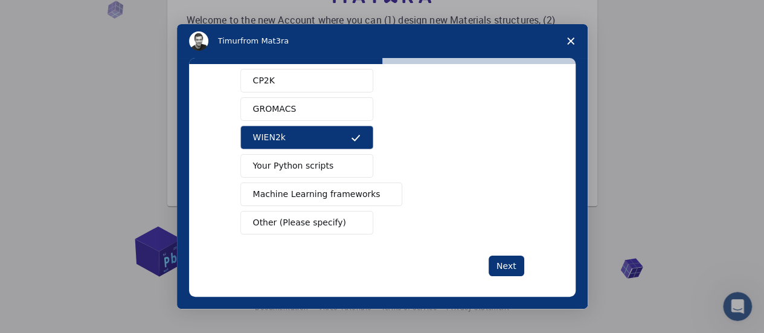
scroll to position [154, 0]
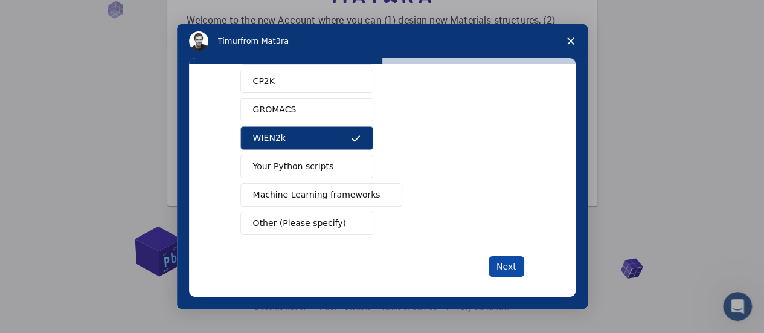
click at [497, 260] on button "Next" at bounding box center [507, 266] width 36 height 21
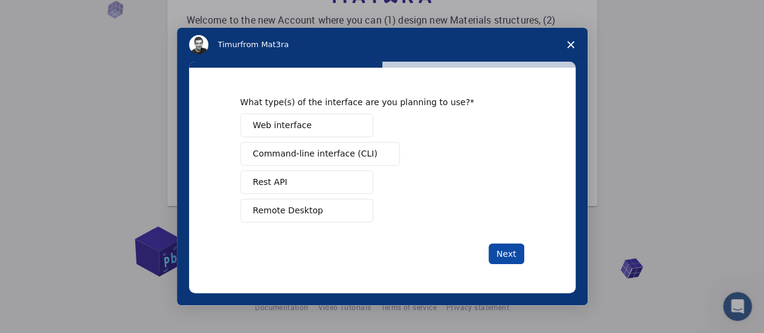
scroll to position [0, 0]
click at [337, 122] on button "Web interface" at bounding box center [307, 126] width 133 height 24
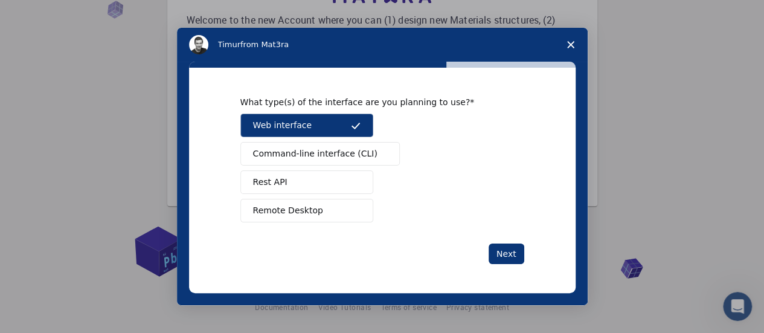
drag, startPoint x: 352, startPoint y: 152, endPoint x: 355, endPoint y: 163, distance: 11.3
click at [352, 152] on span "Command-line interface (CLI)" at bounding box center [315, 153] width 124 height 13
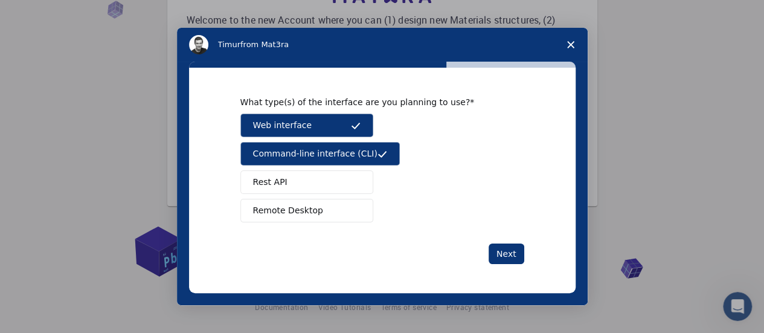
click at [352, 176] on button "Rest API" at bounding box center [307, 182] width 133 height 24
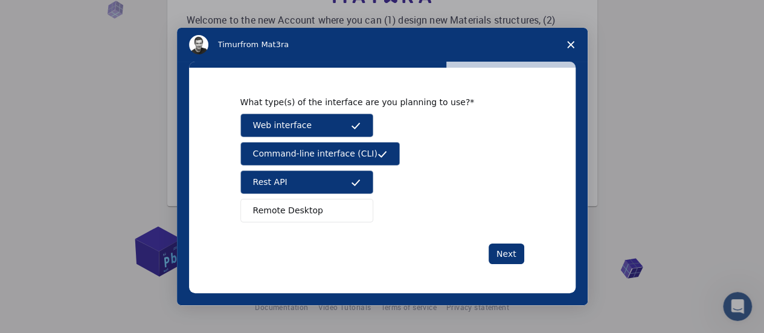
click at [351, 214] on span "Intercom messenger" at bounding box center [356, 211] width 10 height 10
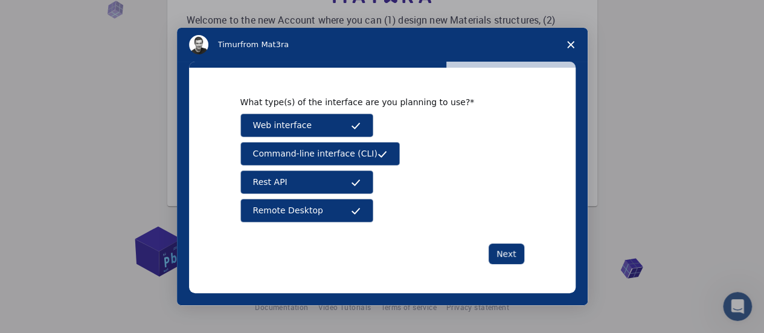
click at [346, 186] on button "Rest API" at bounding box center [307, 182] width 133 height 24
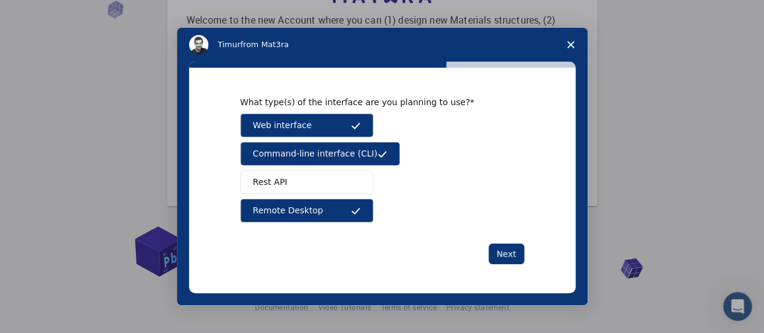
click at [347, 210] on button "Remote Desktop" at bounding box center [307, 211] width 133 height 24
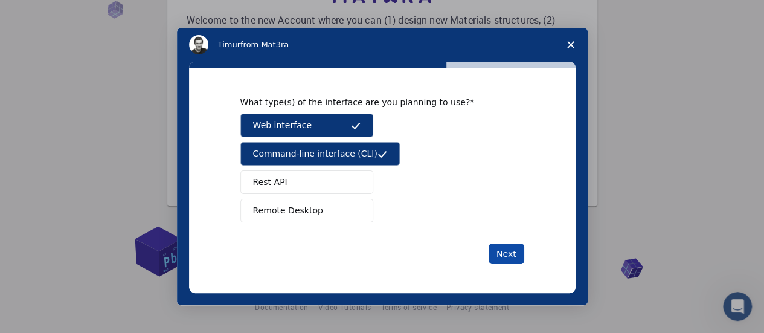
click at [517, 256] on button "Next" at bounding box center [507, 254] width 36 height 21
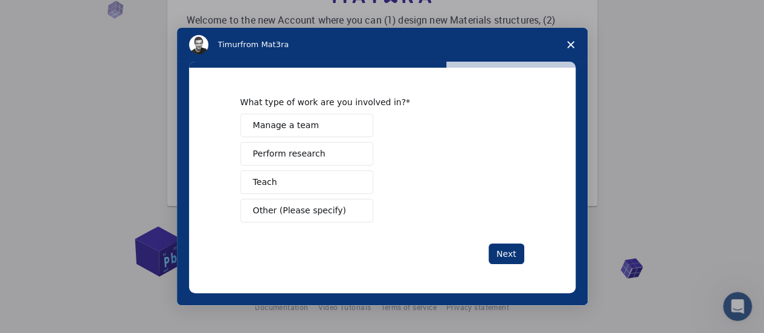
click at [293, 158] on span "Perform research" at bounding box center [289, 153] width 73 height 13
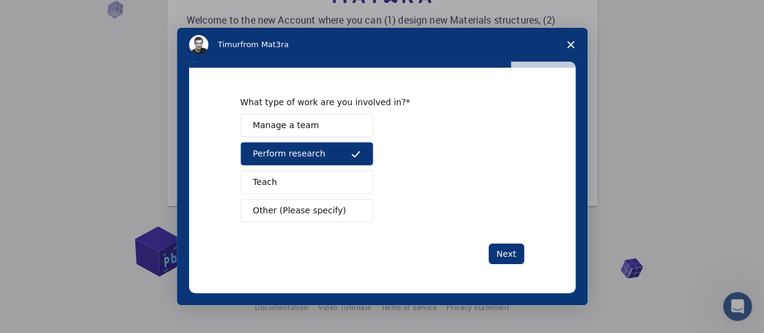
drag, startPoint x: 482, startPoint y: 248, endPoint x: 532, endPoint y: 255, distance: 50.7
click at [485, 248] on div "Next" at bounding box center [383, 254] width 284 height 21
click at [534, 256] on div "What type of work are you involved in? Manage a team Perform research Teach Oth…" at bounding box center [382, 180] width 387 height 225
click at [494, 251] on button "Next" at bounding box center [507, 254] width 36 height 21
click at [502, 253] on button "Next" at bounding box center [507, 254] width 36 height 21
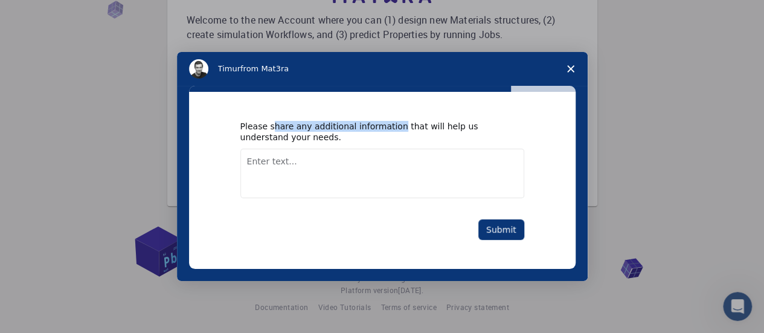
drag, startPoint x: 270, startPoint y: 126, endPoint x: 385, endPoint y: 126, distance: 115.4
click at [385, 126] on div "Please share any additional information that will help us understand your needs." at bounding box center [374, 132] width 266 height 22
click at [337, 133] on div "Please share any additional information that will help us understand your needs." at bounding box center [374, 132] width 266 height 22
drag, startPoint x: 340, startPoint y: 124, endPoint x: 410, endPoint y: 121, distance: 70.7
click at [410, 123] on div "Please share any additional information that will help us understand your needs." at bounding box center [374, 132] width 266 height 22
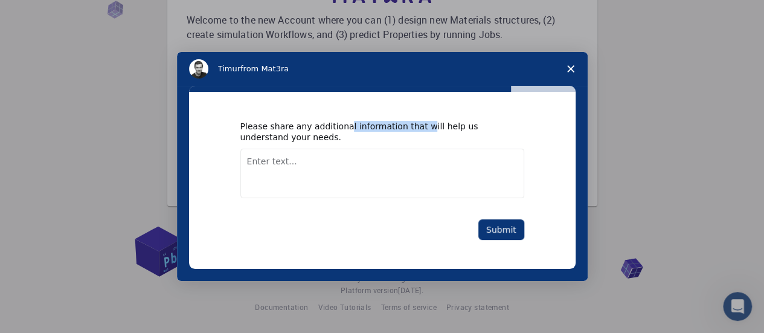
click at [407, 121] on div "Please share any additional information that will help us understand your needs." at bounding box center [374, 132] width 266 height 22
click at [390, 136] on div "Please share any additional information that will help us understand your needs." at bounding box center [374, 132] width 266 height 22
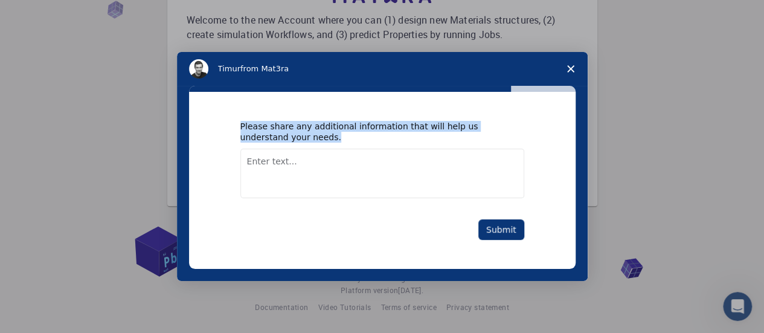
drag, startPoint x: 240, startPoint y: 121, endPoint x: 299, endPoint y: 132, distance: 60.2
click at [299, 132] on div "Please share any additional information that will help us understand your needs." at bounding box center [374, 132] width 266 height 22
click at [286, 131] on div "Please share any additional information that will help us understand your needs." at bounding box center [374, 132] width 266 height 22
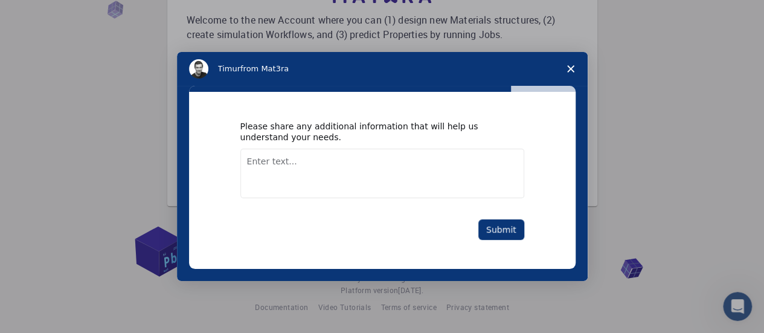
click at [292, 161] on textarea "Enter text..." at bounding box center [383, 174] width 284 height 50
drag, startPoint x: 288, startPoint y: 128, endPoint x: 236, endPoint y: 118, distance: 53.0
click at [236, 118] on div "Please share any additional information that will help us understand your needs…" at bounding box center [382, 180] width 387 height 177
click at [238, 118] on div "Please share any additional information that will help us understand your needs…" at bounding box center [382, 180] width 387 height 177
drag, startPoint x: 297, startPoint y: 136, endPoint x: 291, endPoint y: 134, distance: 7.1
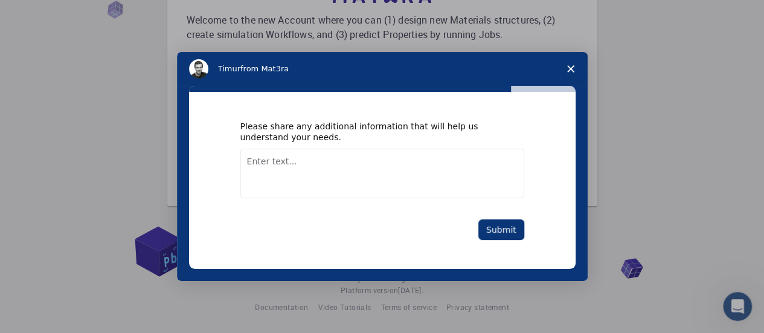
click at [294, 135] on div "Please share any additional information that will help us understand your needs." at bounding box center [374, 132] width 266 height 22
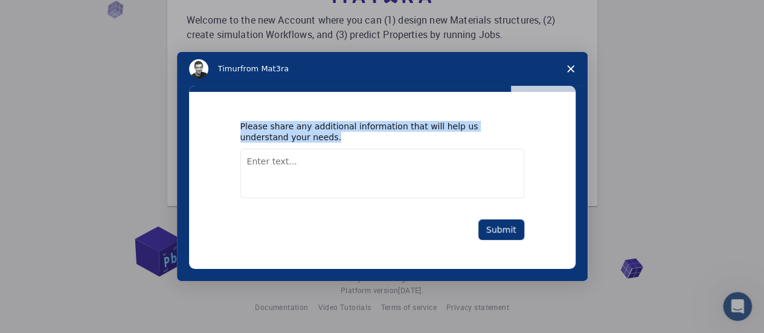
drag, startPoint x: 287, startPoint y: 135, endPoint x: 227, endPoint y: 121, distance: 61.4
click at [227, 121] on div "Please share any additional information that will help us understand your needs…" at bounding box center [382, 180] width 387 height 177
click at [255, 137] on div "Please share any additional information that will help us understand your needs." at bounding box center [374, 132] width 266 height 22
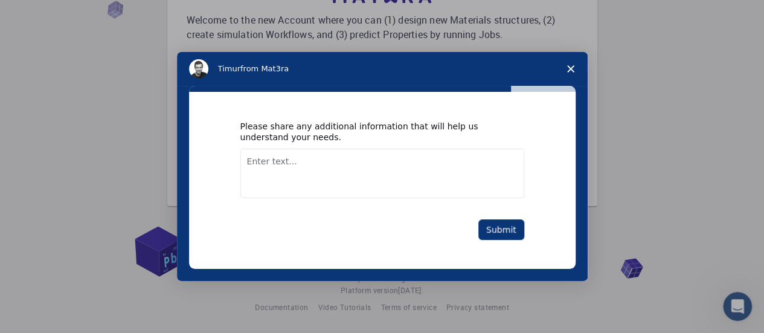
click at [267, 158] on textarea "Enter text..." at bounding box center [383, 174] width 284 height 50
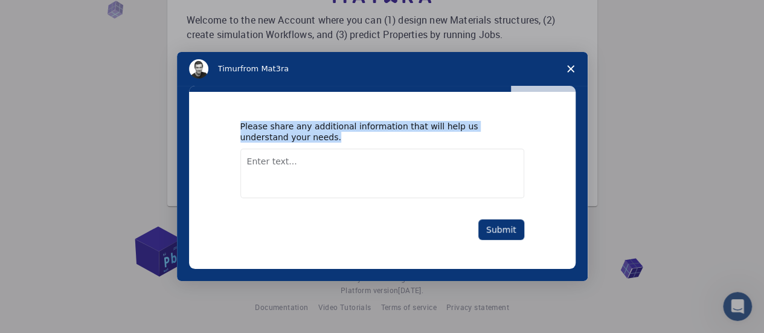
drag, startPoint x: 236, startPoint y: 123, endPoint x: 285, endPoint y: 140, distance: 51.8
click at [285, 140] on div "Please share any additional information that will help us understand your needs…" at bounding box center [382, 180] width 387 height 177
click at [276, 136] on div "Please share any additional information that will help us understand your needs." at bounding box center [374, 132] width 266 height 22
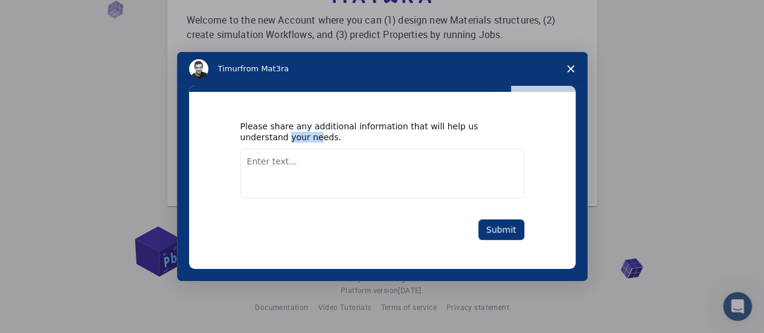
drag, startPoint x: 236, startPoint y: 134, endPoint x: 249, endPoint y: 127, distance: 14.6
click at [270, 131] on div "Please share any additional information that will help us understand your needs…" at bounding box center [382, 180] width 387 height 177
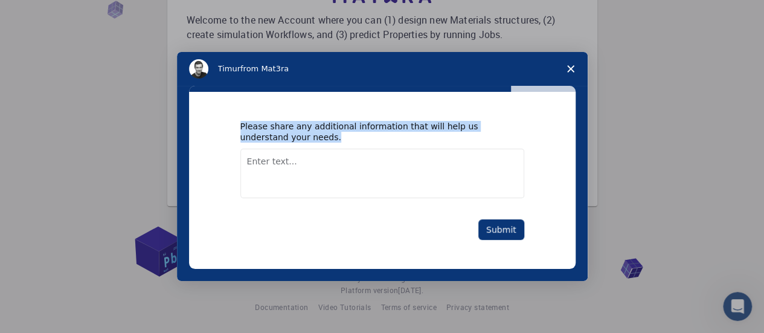
drag, startPoint x: 239, startPoint y: 128, endPoint x: 285, endPoint y: 134, distance: 45.7
click at [306, 141] on div "Please share any additional information that will help us understand your needs…" at bounding box center [382, 180] width 387 height 177
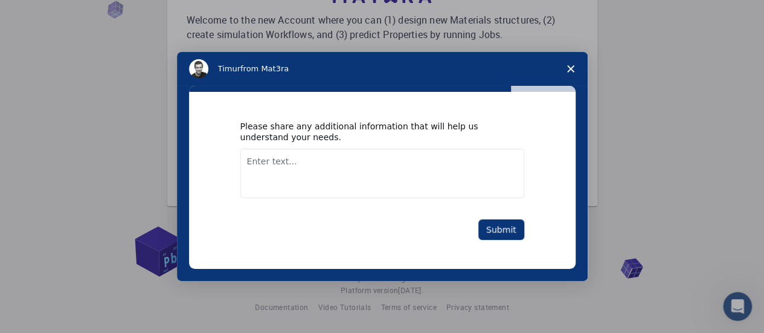
click at [288, 172] on textarea "Enter text..." at bounding box center [383, 174] width 284 height 50
click at [324, 103] on div "Please share any additional information that will help us understand your needs…" at bounding box center [382, 180] width 387 height 177
click at [301, 168] on textarea "Enter text..." at bounding box center [383, 174] width 284 height 50
click at [294, 184] on textarea "Enter text..." at bounding box center [383, 174] width 284 height 50
click at [372, 160] on textarea "Enter text..." at bounding box center [383, 174] width 284 height 50
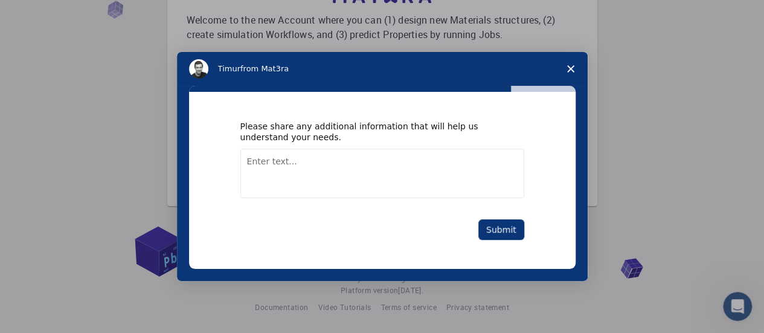
click at [359, 169] on textarea "Enter text..." at bounding box center [383, 174] width 284 height 50
click at [0, 0] on qb-div "Replace with Quantum Espresso" at bounding box center [0, 0] width 0 height 0
click at [421, 164] on textarea "I need to do DFT on Quantum Espresso with full detailed analysis." at bounding box center [383, 174] width 284 height 50
click at [0, 0] on qb-div "Correct the article a full" at bounding box center [0, 0] width 0 height 0
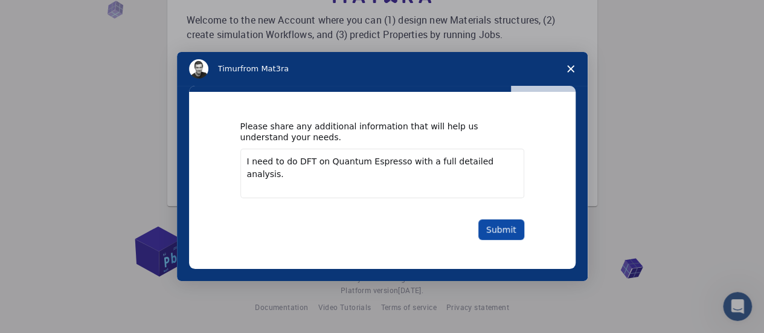
type textarea "I need to do DFT on Quantum Espresso with a full detailed analysis."
click at [505, 233] on button "Submit" at bounding box center [502, 229] width 46 height 21
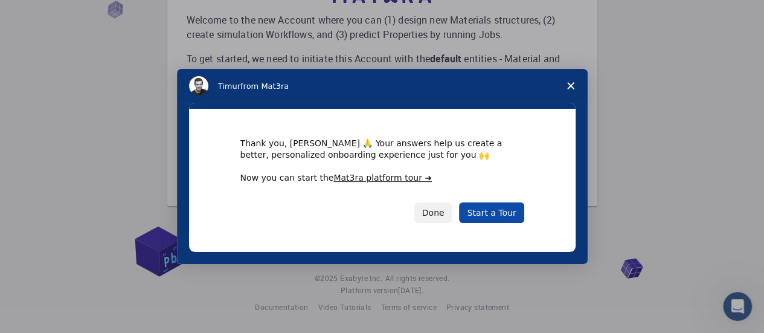
click at [482, 217] on link "Start a Tour" at bounding box center [491, 212] width 65 height 21
click at [503, 217] on link "Start a Tour" at bounding box center [491, 212] width 65 height 21
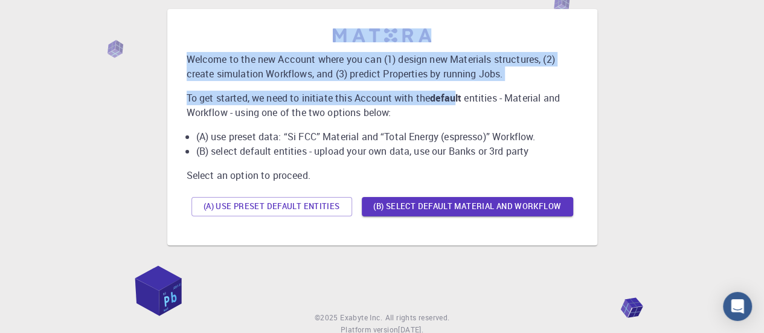
scroll to position [60, 0]
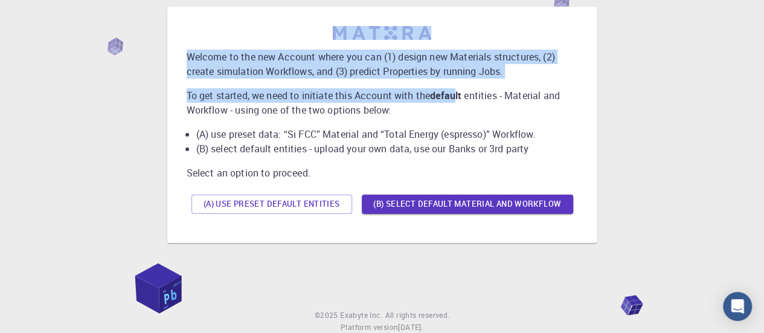
drag, startPoint x: 330, startPoint y: 83, endPoint x: 459, endPoint y: 88, distance: 129.4
click at [459, 88] on div "Welcome to the new Account where you can (1) design new Materials structures, (…" at bounding box center [382, 124] width 411 height 217
click at [300, 56] on p "Welcome to the new Account where you can (1) design new Materials structures, (…" at bounding box center [383, 64] width 392 height 29
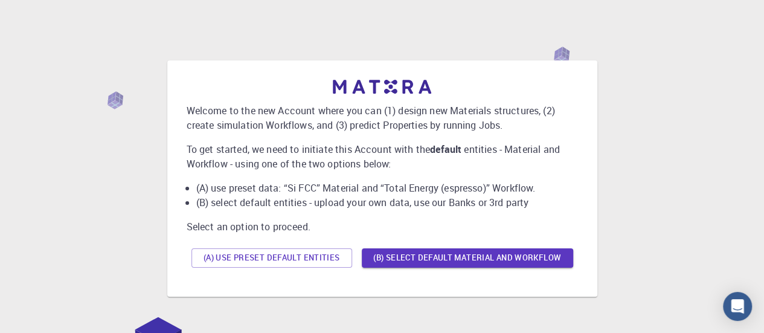
scroll to position [0, 0]
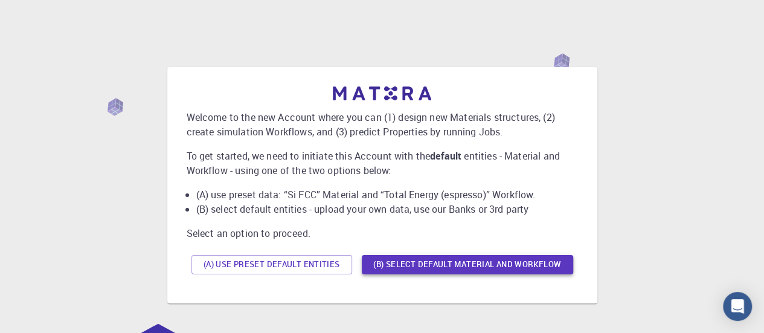
click at [493, 265] on button "(B) Select default material and workflow" at bounding box center [467, 264] width 211 height 19
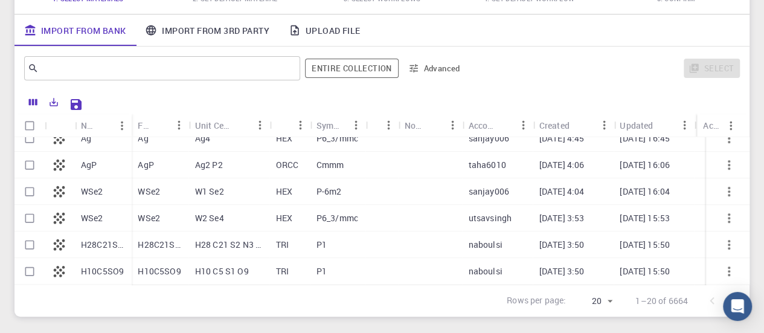
scroll to position [217, 0]
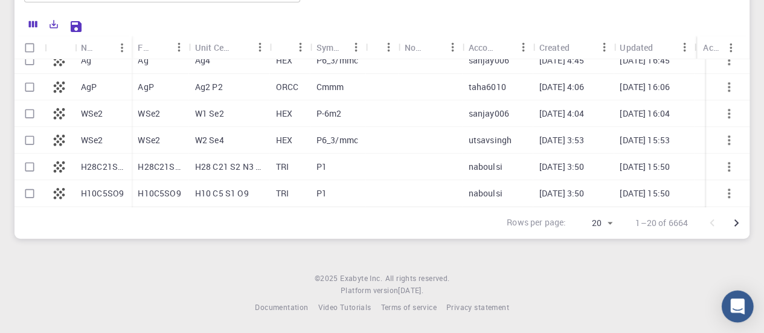
click at [746, 299] on div "Open Intercom Messenger" at bounding box center [738, 307] width 32 height 32
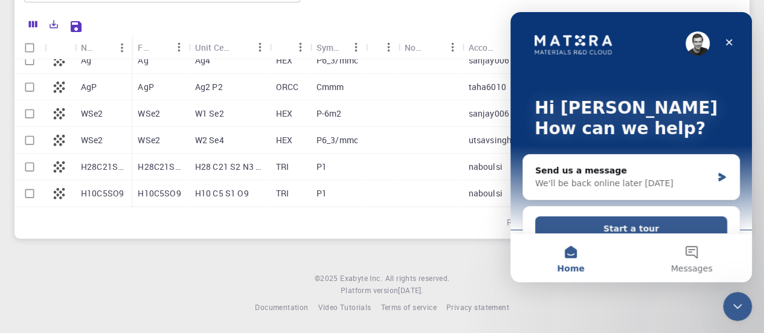
scroll to position [0, 0]
click at [743, 310] on icon "Close Intercom Messenger" at bounding box center [736, 304] width 15 height 15
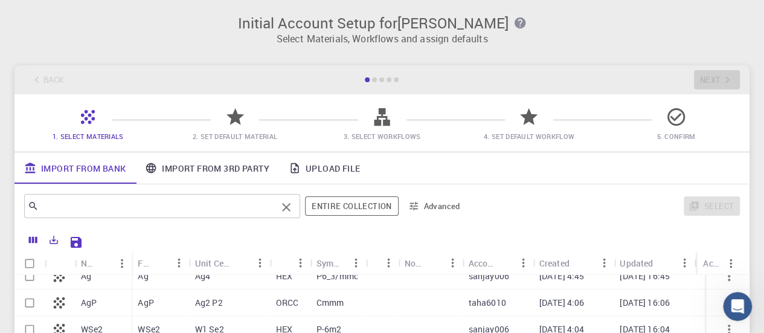
click at [68, 200] on input "text" at bounding box center [158, 206] width 238 height 17
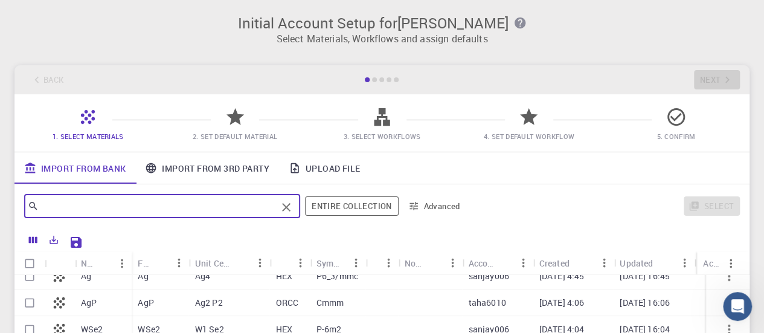
click at [0, 183] on div "Initial Account Setup for Fayzan ahmed Select Materials, Workflows and assign d…" at bounding box center [382, 234] width 764 height 469
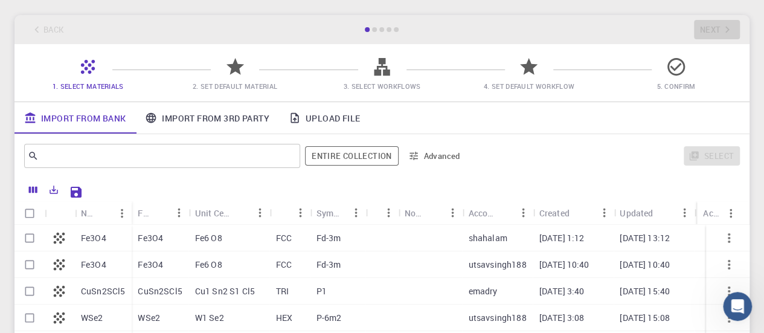
scroll to position [49, 0]
click at [249, 156] on input "text" at bounding box center [158, 157] width 238 height 17
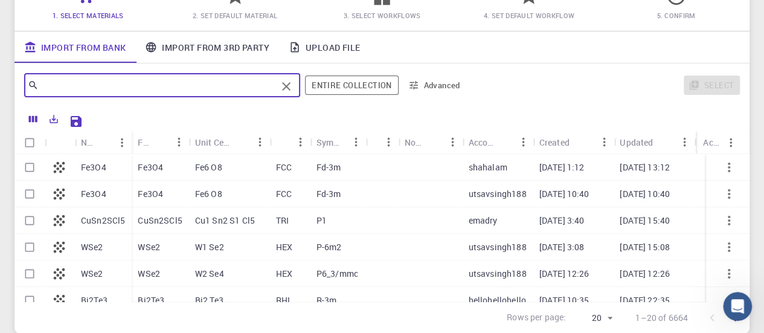
scroll to position [0, 0]
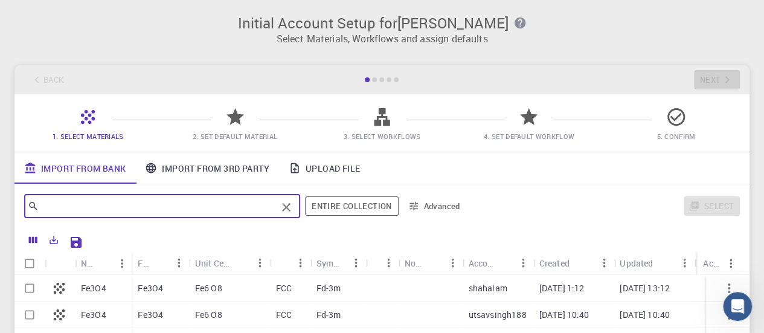
click at [123, 208] on input "text" at bounding box center [158, 206] width 238 height 17
click at [514, 23] on icon "button" at bounding box center [519, 23] width 11 height 11
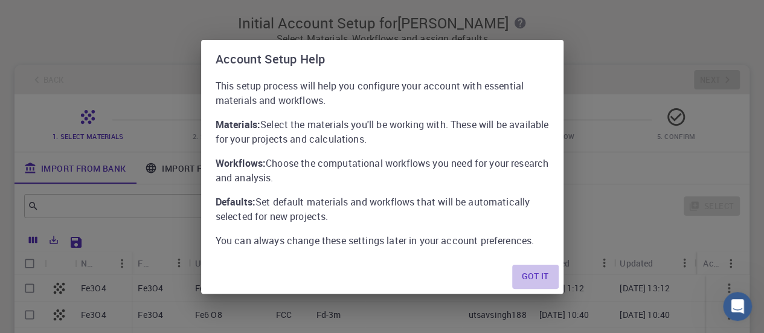
click at [535, 277] on button "Got it" at bounding box center [535, 277] width 46 height 24
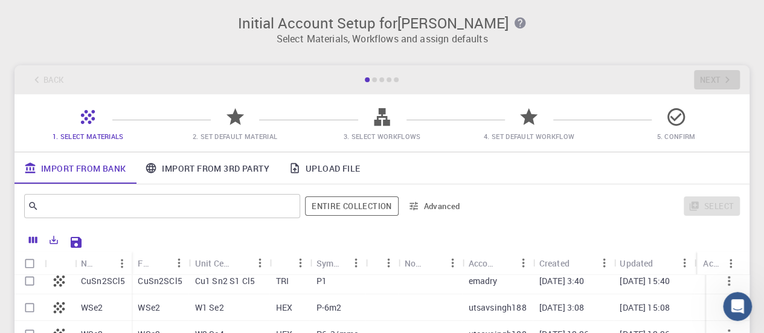
click at [319, 171] on link "Upload File" at bounding box center [324, 167] width 91 height 31
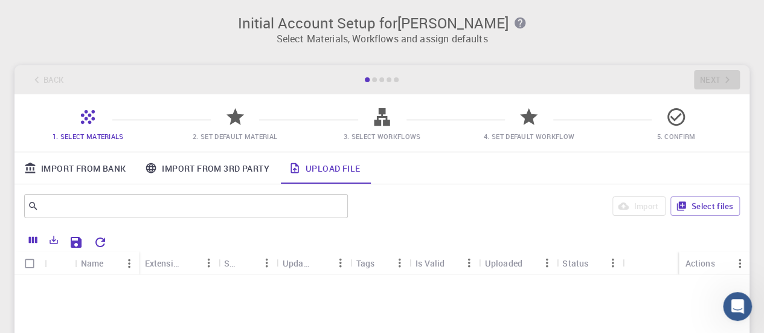
click at [71, 176] on link "Import From Bank" at bounding box center [75, 167] width 121 height 31
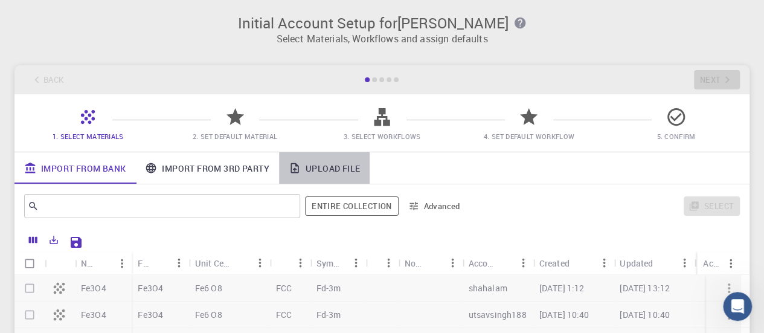
click at [333, 172] on link "Upload File" at bounding box center [324, 167] width 91 height 31
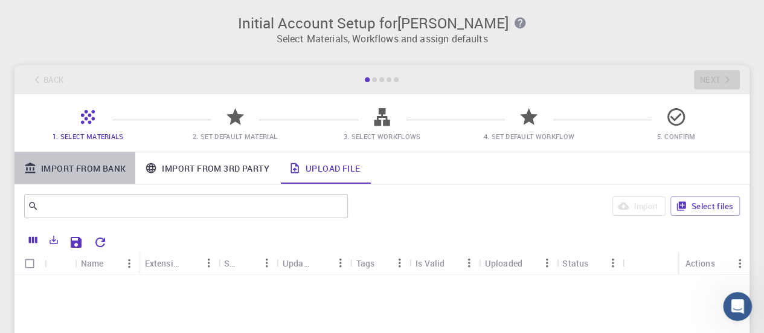
click at [86, 176] on link "Import From Bank" at bounding box center [75, 167] width 121 height 31
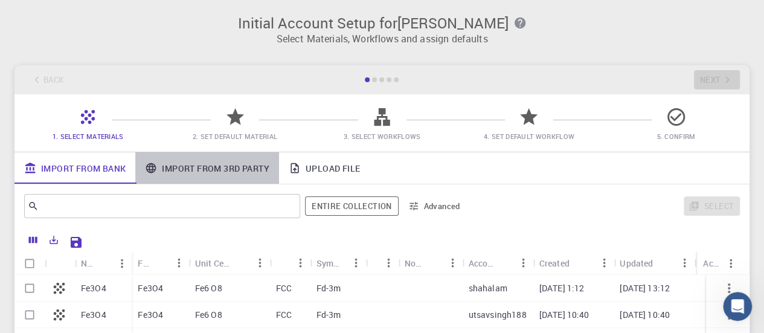
click at [179, 176] on link "Import From 3rd Party" at bounding box center [206, 167] width 143 height 31
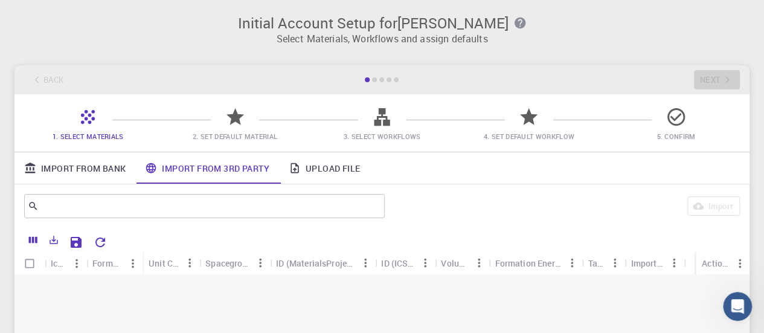
click at [301, 163] on icon at bounding box center [295, 168] width 12 height 12
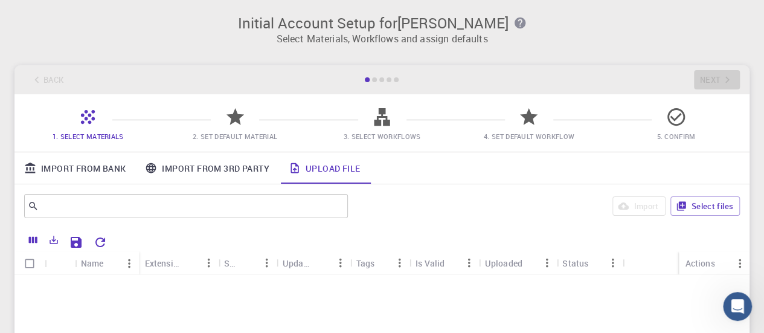
click at [127, 169] on link "Import From Bank" at bounding box center [75, 167] width 121 height 31
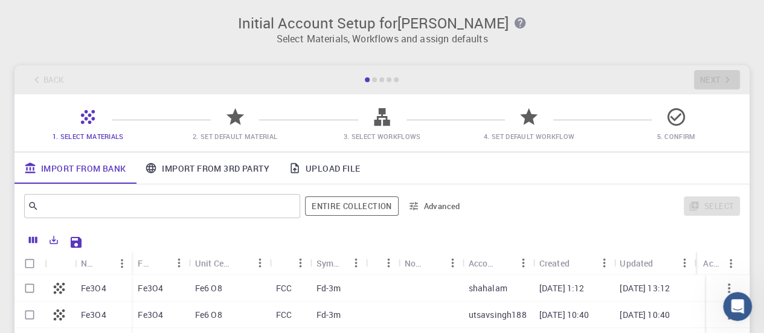
click at [359, 173] on link "Upload File" at bounding box center [324, 167] width 91 height 31
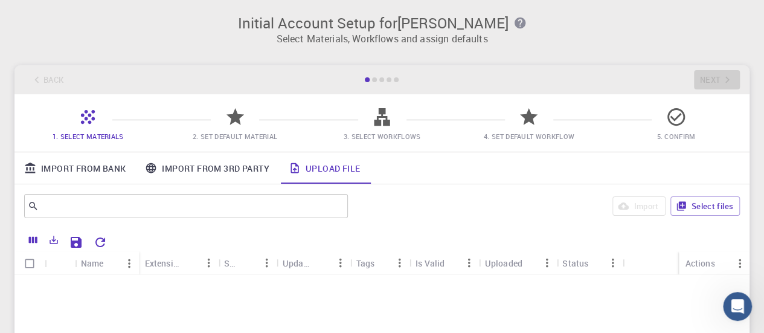
click at [65, 169] on link "Import From Bank" at bounding box center [75, 167] width 121 height 31
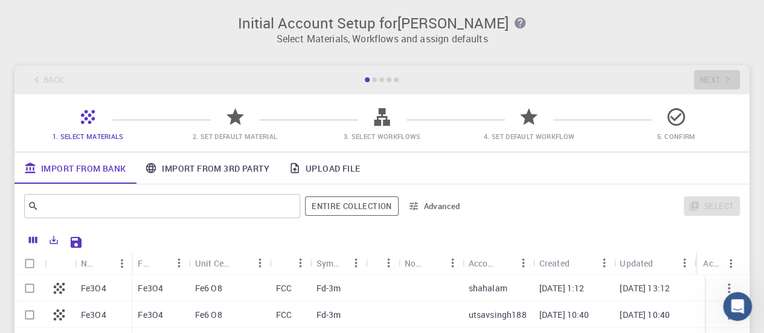
click at [309, 169] on link "Upload File" at bounding box center [324, 167] width 91 height 31
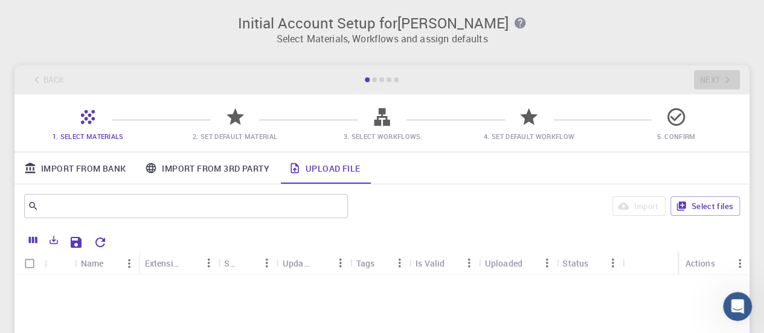
click at [69, 173] on div "Import From Bank Import From 3rd Party Upload File ​ Import Select files Name E…" at bounding box center [382, 303] width 735 height 302
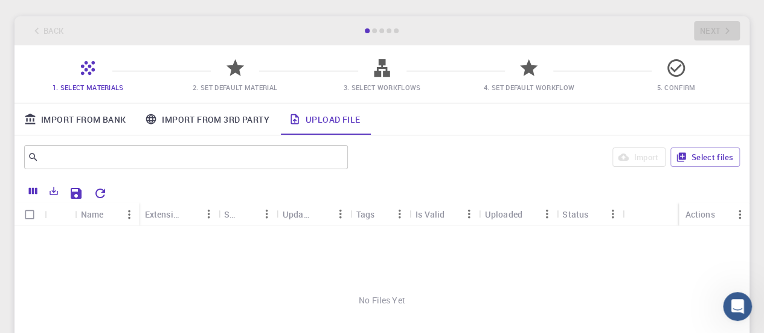
scroll to position [60, 0]
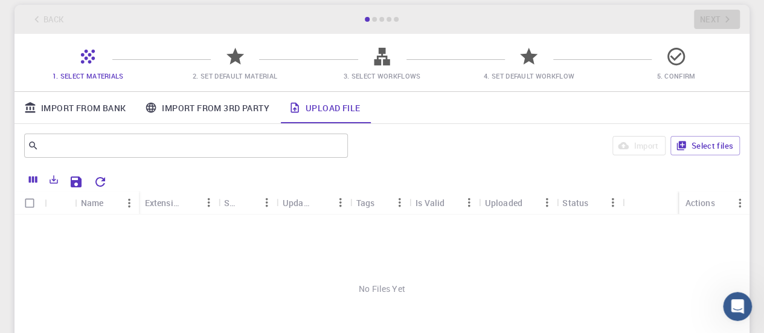
click at [76, 108] on link "Import From Bank" at bounding box center [75, 107] width 121 height 31
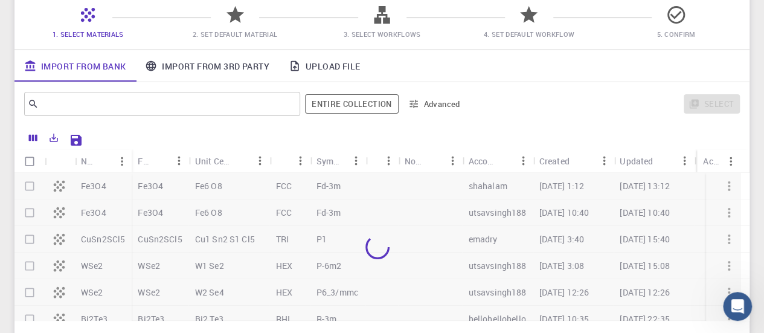
scroll to position [121, 0]
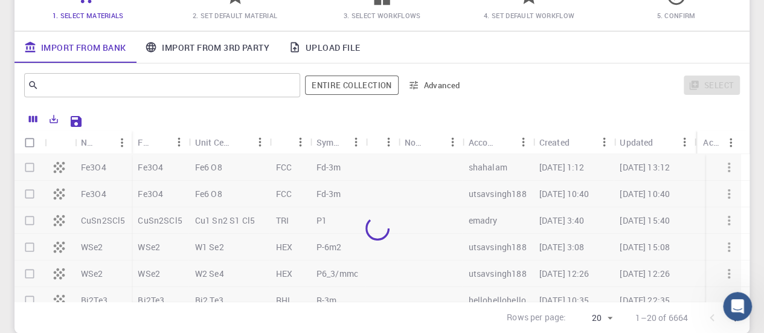
click at [0, 127] on div "Initial Account Setup for Fayzan ahmed Select Materials, Workflows and assign d…" at bounding box center [382, 113] width 764 height 469
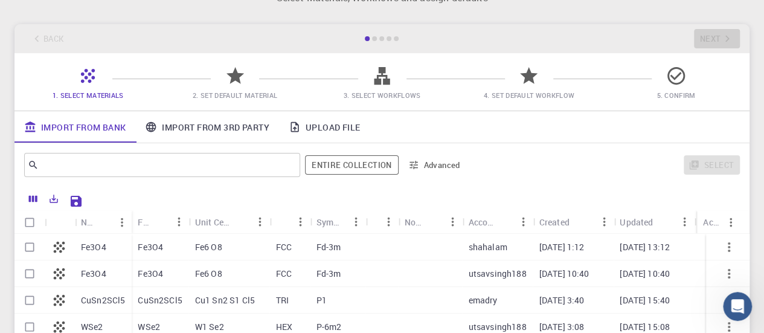
scroll to position [21, 0]
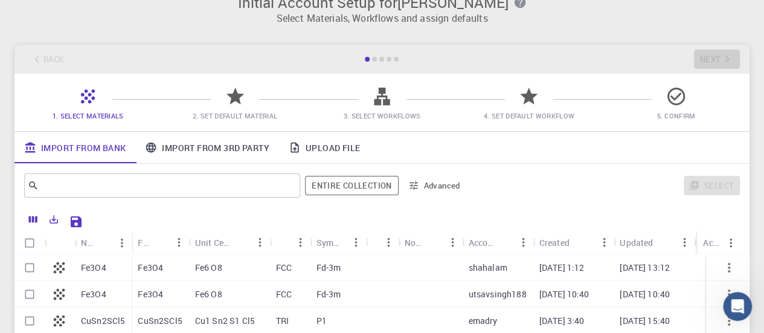
click at [417, 187] on icon "button" at bounding box center [413, 185] width 11 height 11
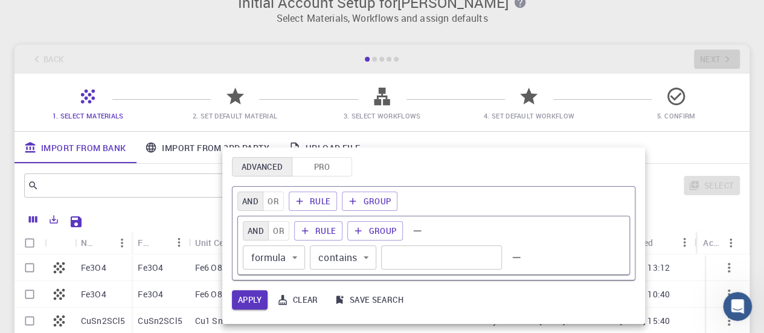
click at [0, 190] on div at bounding box center [382, 166] width 764 height 333
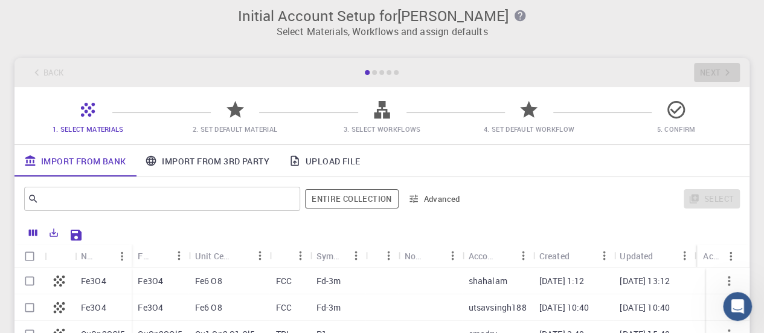
scroll to position [0, 0]
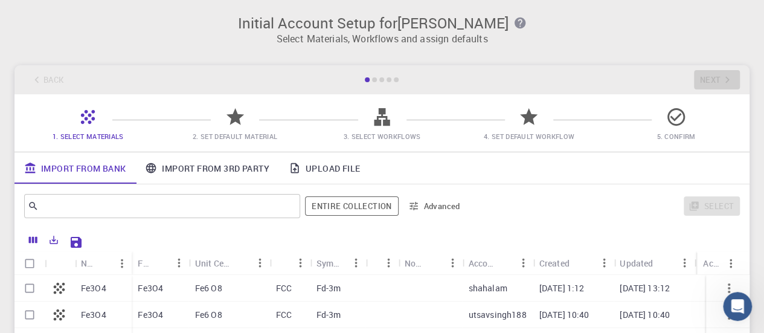
click at [444, 202] on button "Advanced" at bounding box center [435, 205] width 63 height 19
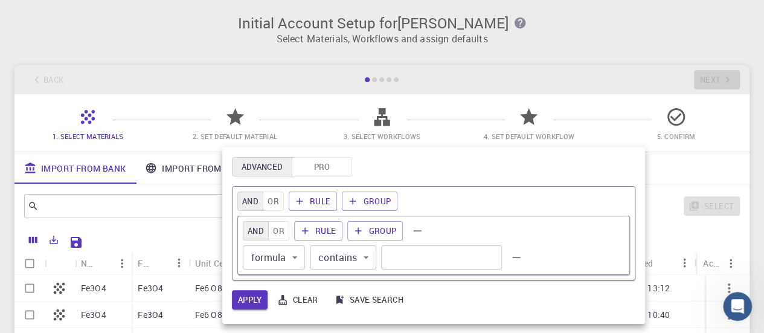
click at [4, 137] on div at bounding box center [382, 166] width 764 height 333
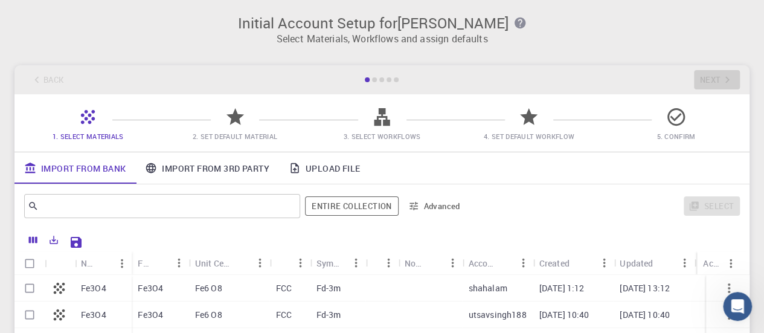
click at [246, 123] on span "2. Set Default Material" at bounding box center [234, 128] width 137 height 28
click at [236, 124] on icon at bounding box center [235, 116] width 21 height 21
click at [84, 196] on div "​" at bounding box center [162, 206] width 276 height 24
click at [701, 82] on div "Back Next" at bounding box center [382, 79] width 735 height 29
click at [185, 57] on div "Initial Account Setup for Fayzan ahmed Select Materials, Workflows and assign d…" at bounding box center [382, 234] width 764 height 469
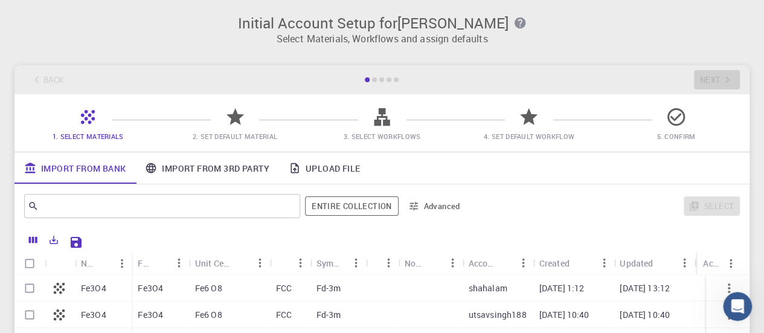
drag, startPoint x: 57, startPoint y: 82, endPoint x: 51, endPoint y: 69, distance: 14.9
click at [57, 80] on div "Back Next" at bounding box center [382, 79] width 735 height 29
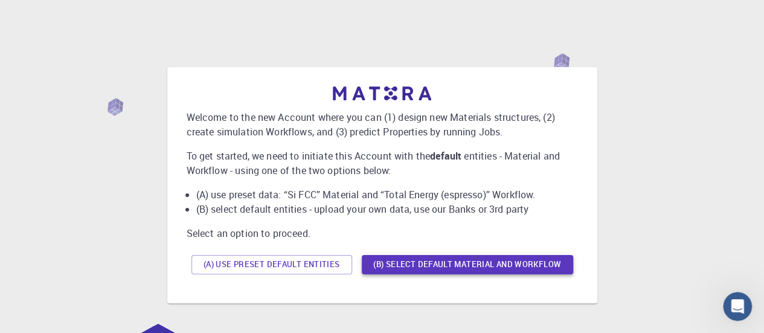
click at [424, 273] on button "(B) Select default material and workflow" at bounding box center [467, 264] width 211 height 19
click at [325, 263] on button "(A) Use preset default entities" at bounding box center [272, 264] width 161 height 19
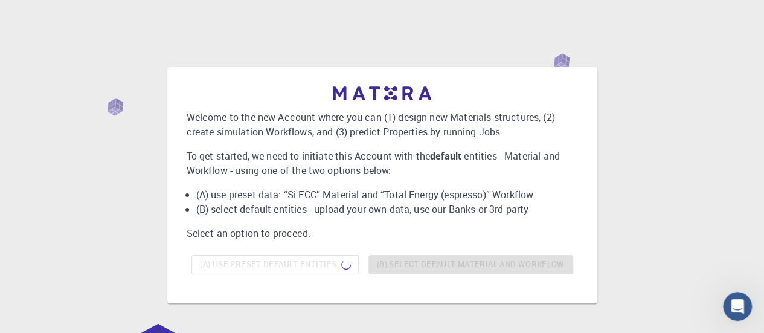
drag, startPoint x: 411, startPoint y: 105, endPoint x: 254, endPoint y: 126, distance: 158.5
click at [254, 126] on p "Welcome to the new Account where you can (1) design new Materials structures, (…" at bounding box center [383, 124] width 392 height 29
click at [442, 237] on p "Select an option to proceed." at bounding box center [383, 233] width 392 height 15
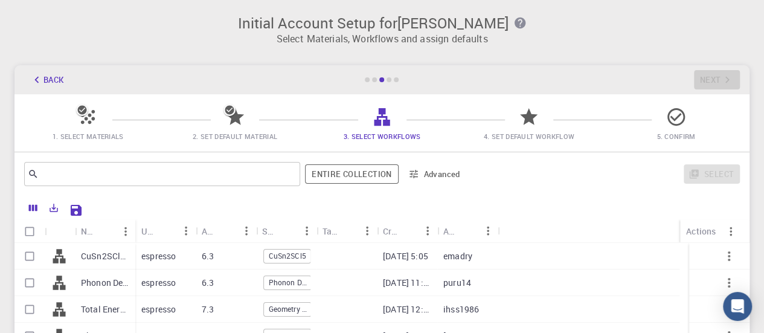
click at [91, 118] on icon at bounding box center [87, 116] width 21 height 21
click at [82, 114] on icon at bounding box center [82, 110] width 12 height 12
drag, startPoint x: 366, startPoint y: 68, endPoint x: 169, endPoint y: 41, distance: 199.4
click at [363, 68] on div "Back Next" at bounding box center [382, 79] width 735 height 29
click at [57, 83] on button "Back" at bounding box center [47, 79] width 46 height 19
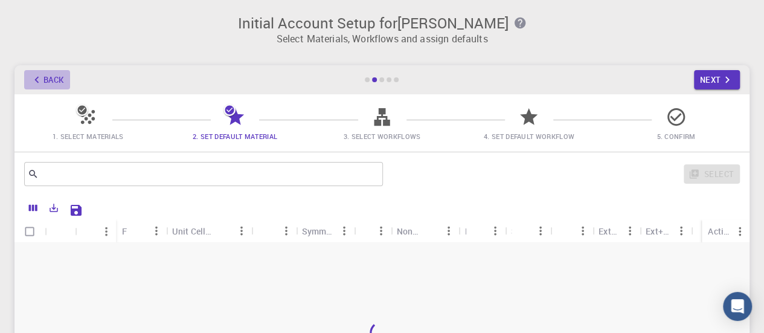
click at [56, 83] on button "Back" at bounding box center [47, 79] width 46 height 19
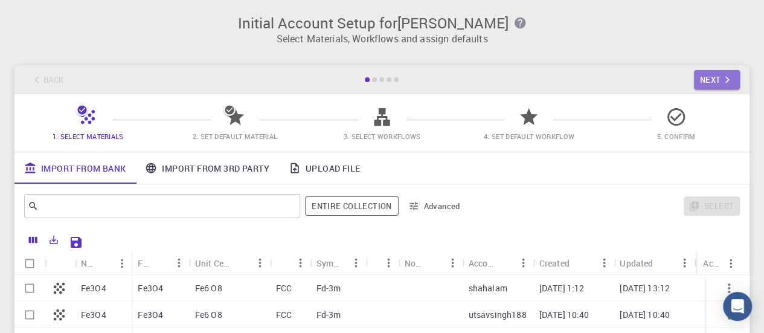
drag, startPoint x: 722, startPoint y: 77, endPoint x: 513, endPoint y: 15, distance: 218.2
click at [722, 76] on icon "button" at bounding box center [727, 79] width 13 height 13
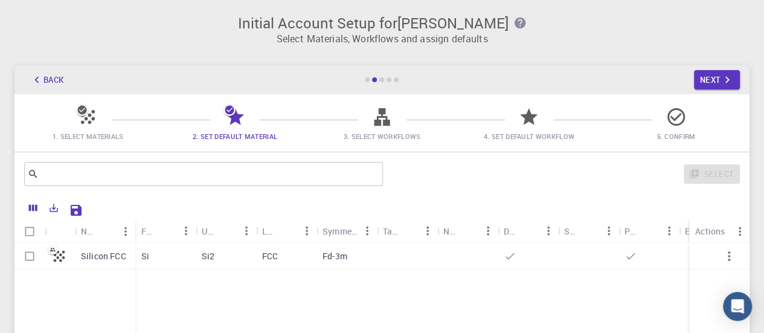
drag, startPoint x: 57, startPoint y: 120, endPoint x: 63, endPoint y: 120, distance: 6.1
click at [56, 120] on span "1. Select Materials" at bounding box center [87, 128] width 137 height 28
click at [77, 118] on span "1. Select Materials" at bounding box center [87, 128] width 137 height 28
click at [49, 80] on button "Back" at bounding box center [47, 79] width 46 height 19
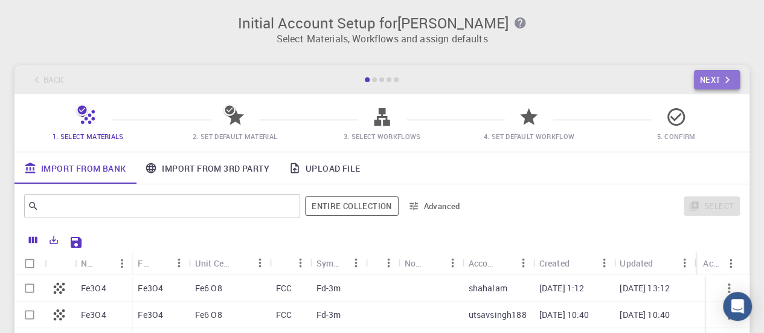
click at [714, 80] on button "Next" at bounding box center [717, 79] width 47 height 19
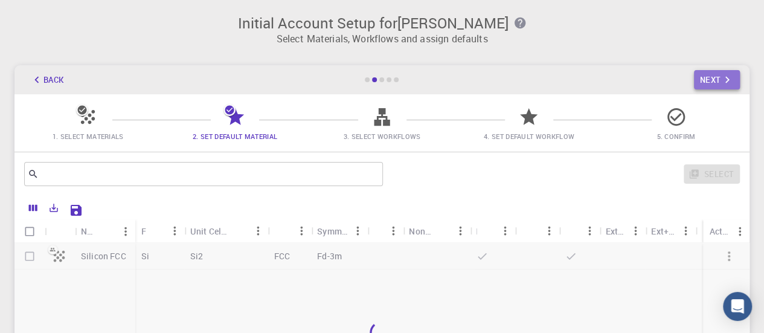
click at [714, 80] on button "Next" at bounding box center [717, 79] width 47 height 19
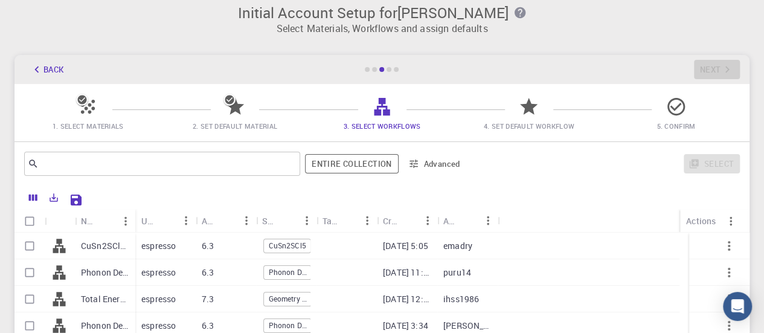
scroll to position [11, 0]
click at [528, 123] on span "4. Set Default Workflow" at bounding box center [529, 125] width 91 height 9
drag, startPoint x: 731, startPoint y: 67, endPoint x: 751, endPoint y: 63, distance: 20.3
click at [731, 66] on div "Back Next" at bounding box center [382, 68] width 735 height 29
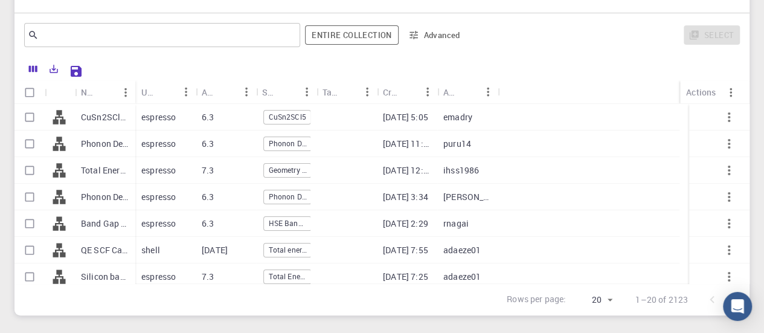
scroll to position [154, 0]
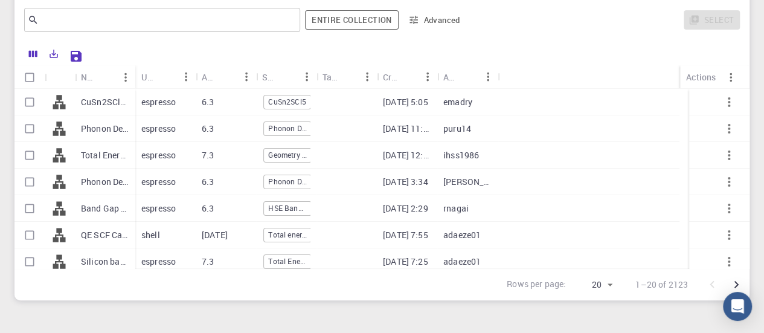
click at [610, 292] on body "Initial Account Setup for Fayzan ahmed Select Materials, Workflows and assign d…" at bounding box center [382, 120] width 764 height 549
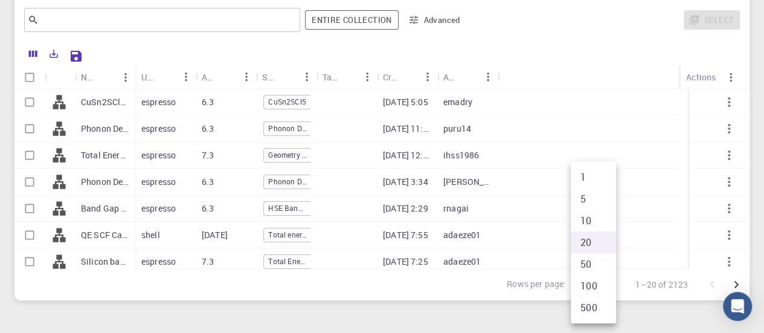
click at [602, 302] on li "500" at bounding box center [593, 308] width 45 height 22
type input "500"
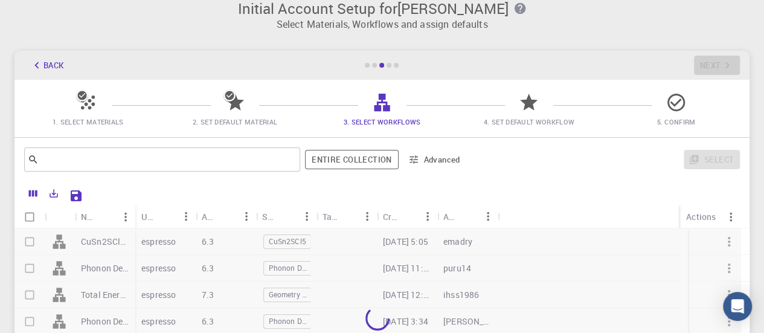
scroll to position [0, 0]
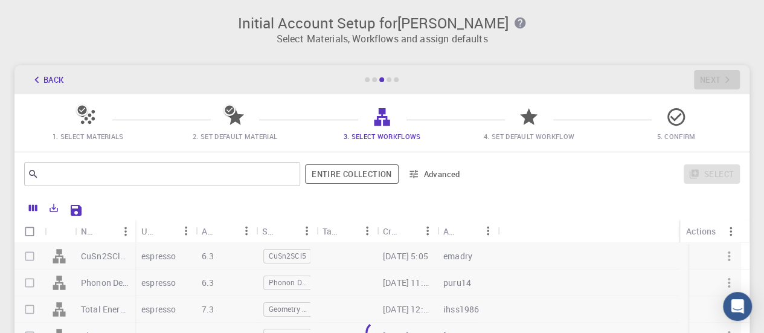
click at [390, 54] on div "Initial Account Setup for Fayzan ahmed Select Materials, Workflows and assign d…" at bounding box center [382, 234] width 764 height 469
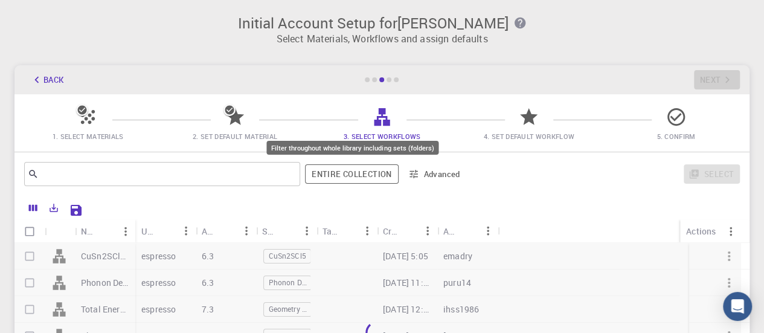
click at [329, 167] on button "Entire collection" at bounding box center [351, 173] width 93 height 19
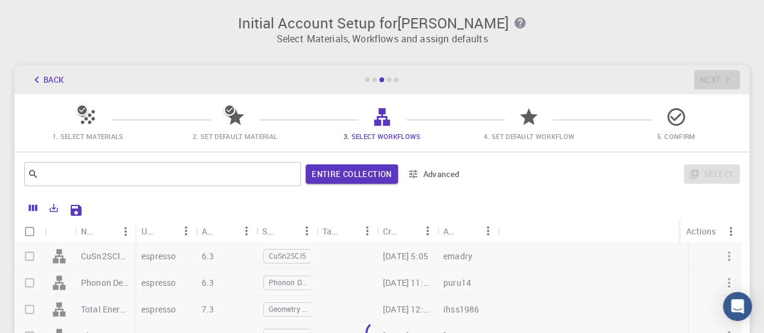
click at [512, 126] on span "4. Set Default Workflow" at bounding box center [528, 128] width 137 height 28
click at [712, 91] on div "Back Next" at bounding box center [382, 79] width 735 height 29
click at [703, 77] on div "Back Next" at bounding box center [382, 79] width 735 height 29
click at [95, 121] on icon at bounding box center [87, 116] width 21 height 21
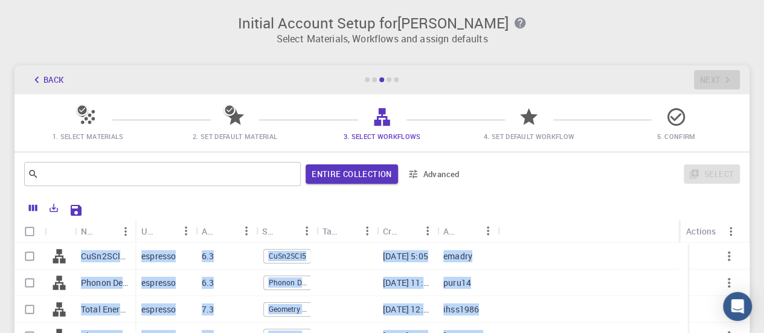
click at [732, 332] on html "Initial Account Setup for Fayzan ahmed Select Materials, Workflows and assign d…" at bounding box center [382, 274] width 764 height 549
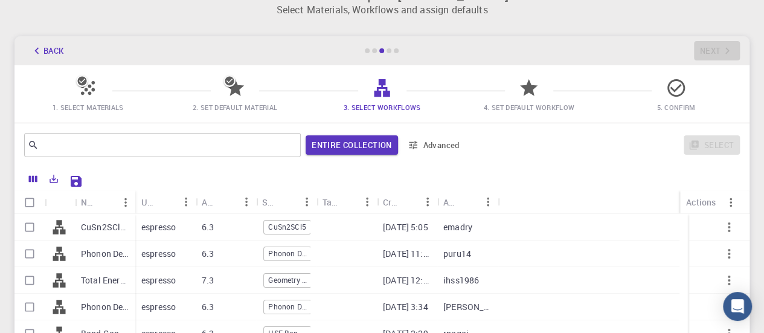
click at [0, 201] on div "Initial Account Setup for Fayzan ahmed Select Materials, Workflows and assign d…" at bounding box center [382, 205] width 764 height 469
click at [180, 145] on input "text" at bounding box center [158, 145] width 239 height 17
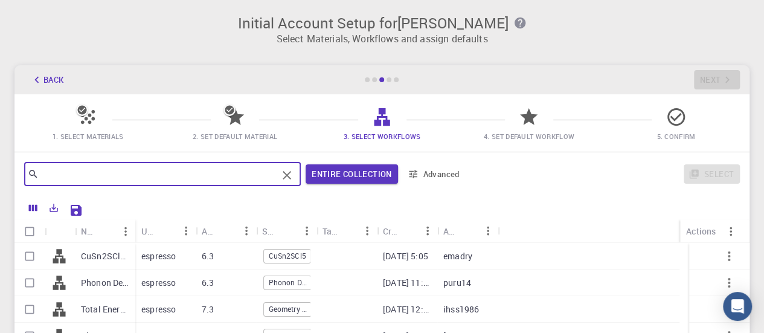
scroll to position [217, 0]
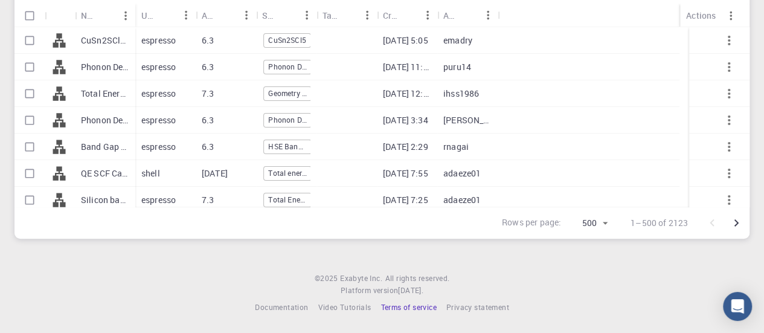
click at [415, 308] on span "Terms of service" at bounding box center [409, 307] width 56 height 10
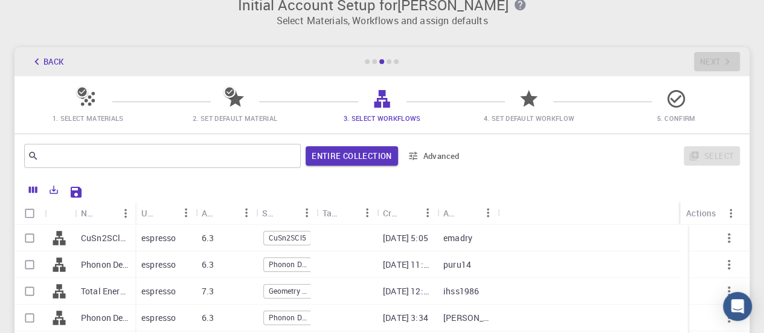
scroll to position [0, 0]
